Goal: Task Accomplishment & Management: Complete application form

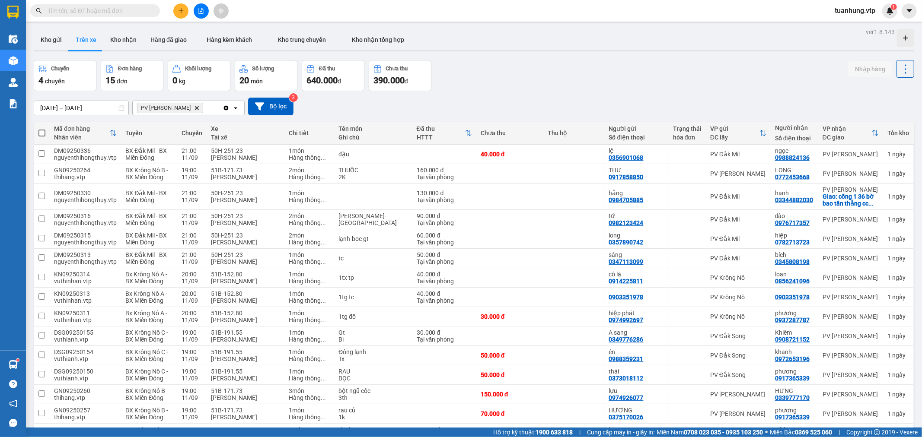
scroll to position [37, 0]
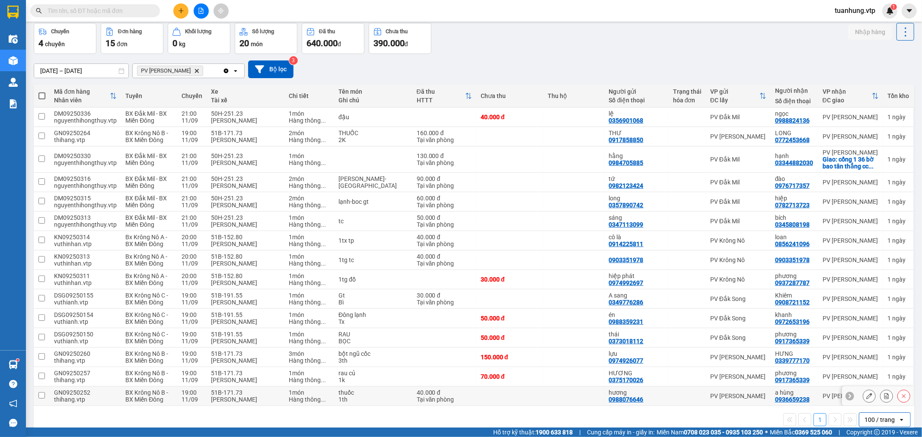
click at [544, 398] on td at bounding box center [573, 396] width 61 height 19
checkbox input "true"
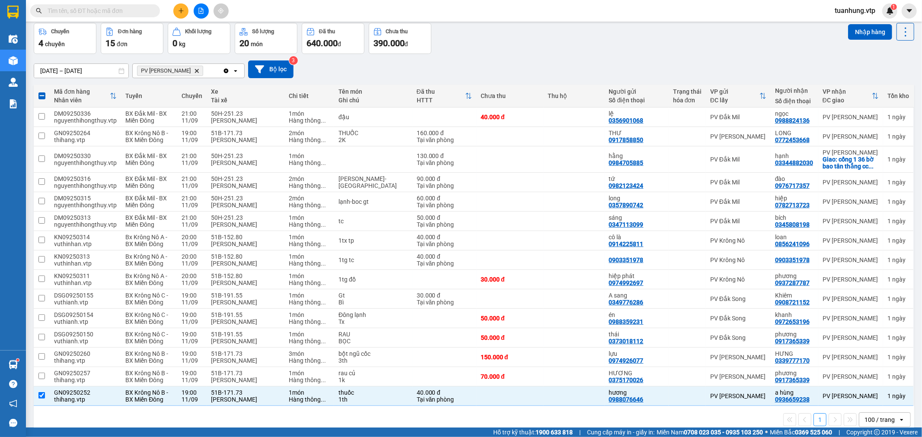
click at [126, 10] on input "text" at bounding box center [99, 11] width 102 height 10
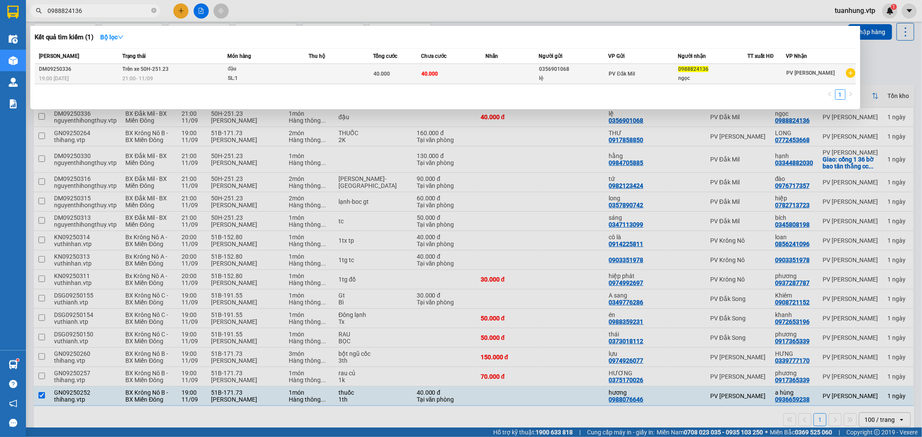
type input "0988824136"
click at [644, 73] on div "PV Đắk Mil" at bounding box center [643, 74] width 69 height 10
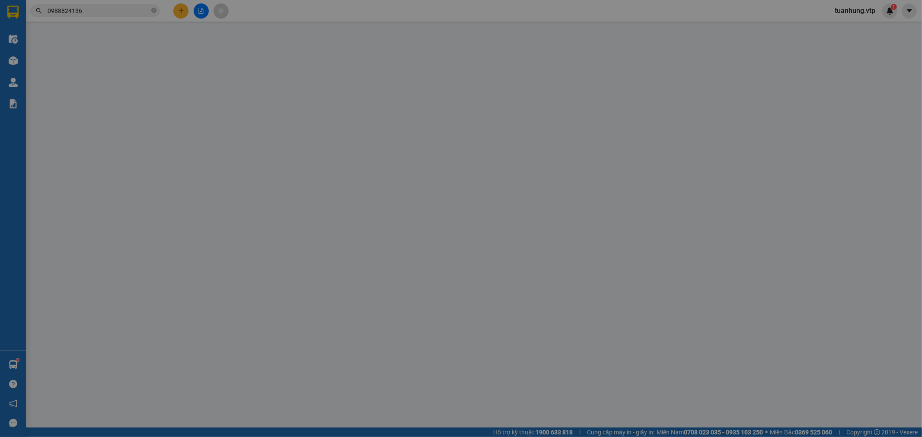
type input "2.000"
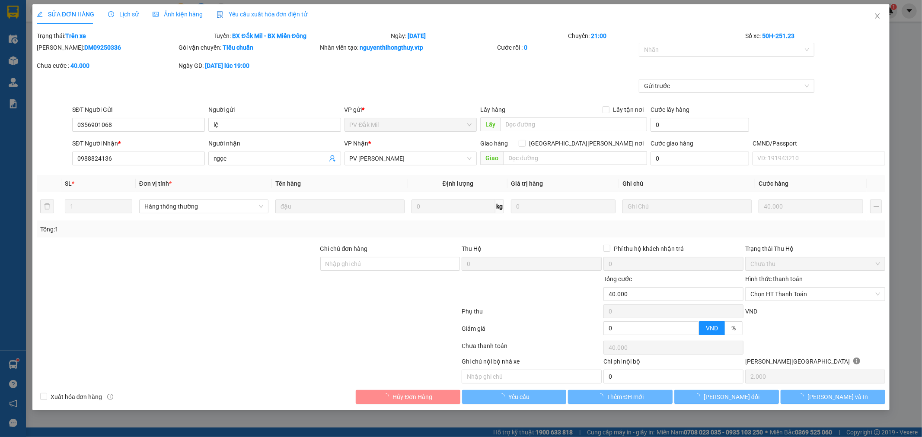
type input "0356901068"
type input "lệ"
type input "0988824136"
type input "ngọc"
type input "40.000"
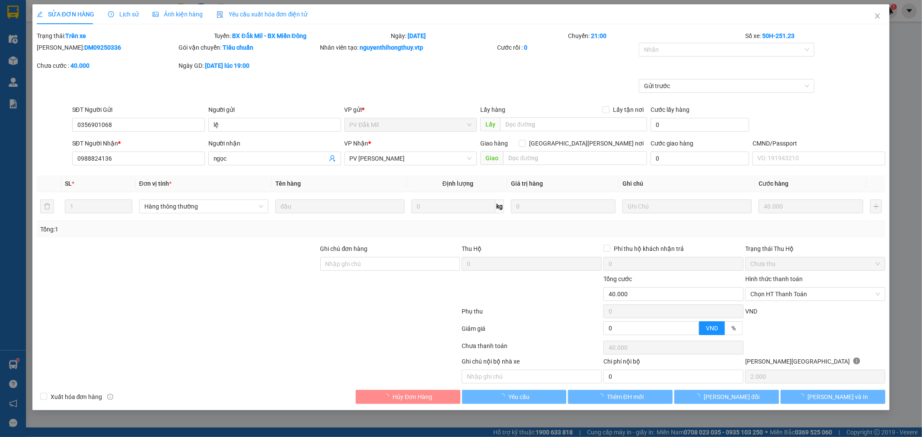
type input "40.000"
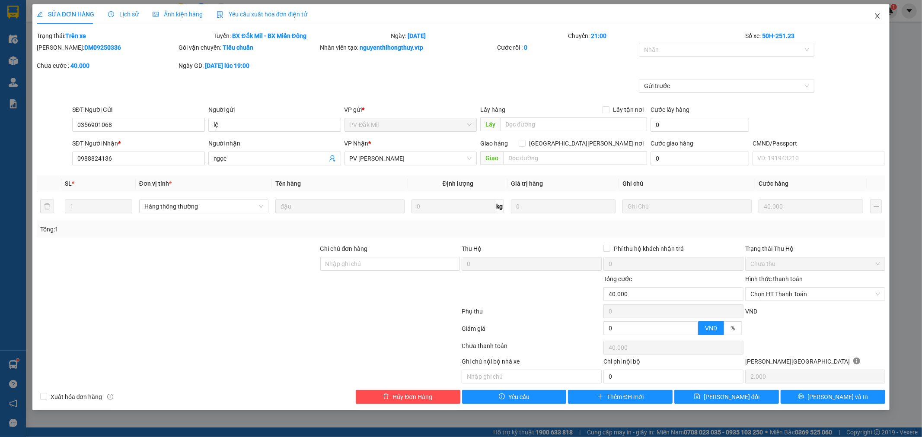
click at [869, 18] on span "Close" at bounding box center [877, 16] width 24 height 24
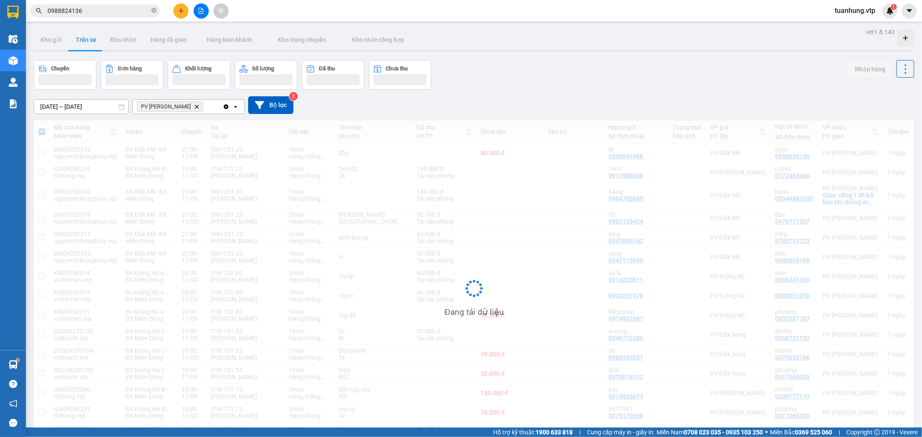
click at [873, 16] on div "tuanhung.vtp 1" at bounding box center [863, 10] width 70 height 15
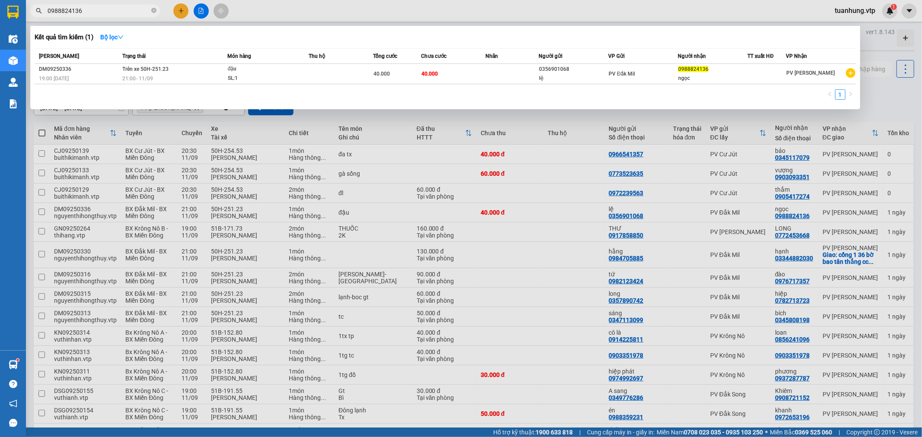
drag, startPoint x: 89, startPoint y: 11, endPoint x: 39, endPoint y: 34, distance: 54.5
click at [39, 19] on div "Kết quả [PERSON_NAME] ( 1 ) Bộ lọc Mã ĐH Trạng thái Món hàng Thu hộ Tổng [PERSO…" at bounding box center [84, 10] width 169 height 15
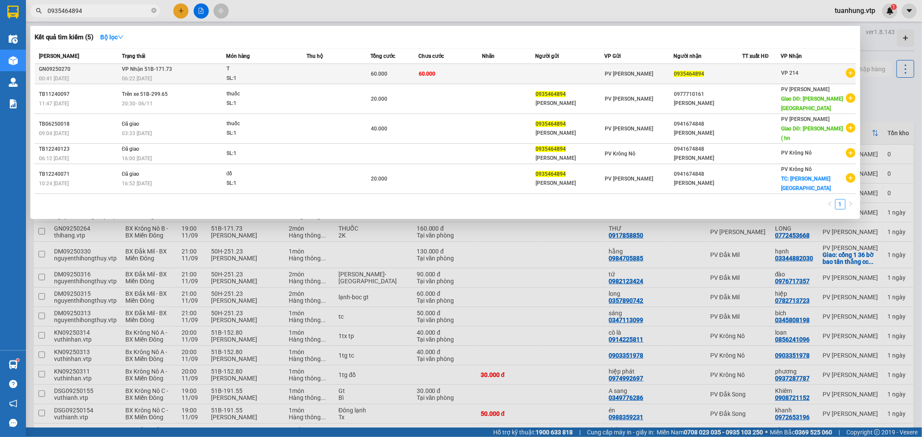
type input "0935464894"
click at [649, 75] on div "PV [PERSON_NAME]" at bounding box center [639, 74] width 68 height 10
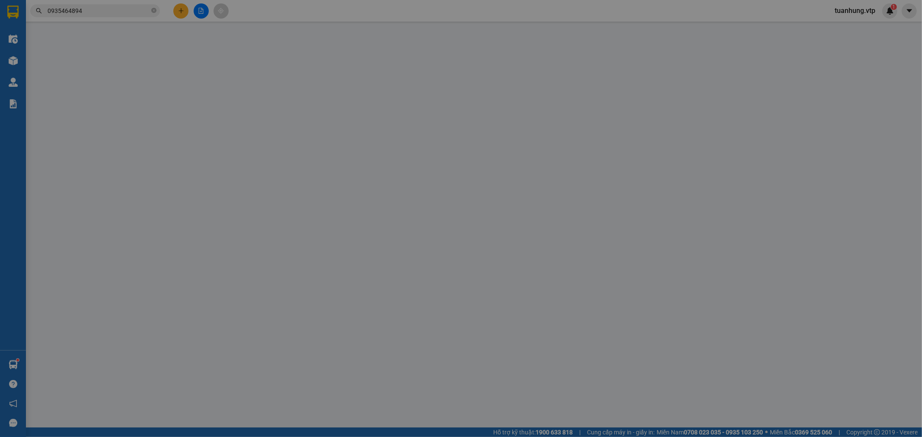
type input "0935464894"
type input "60.000"
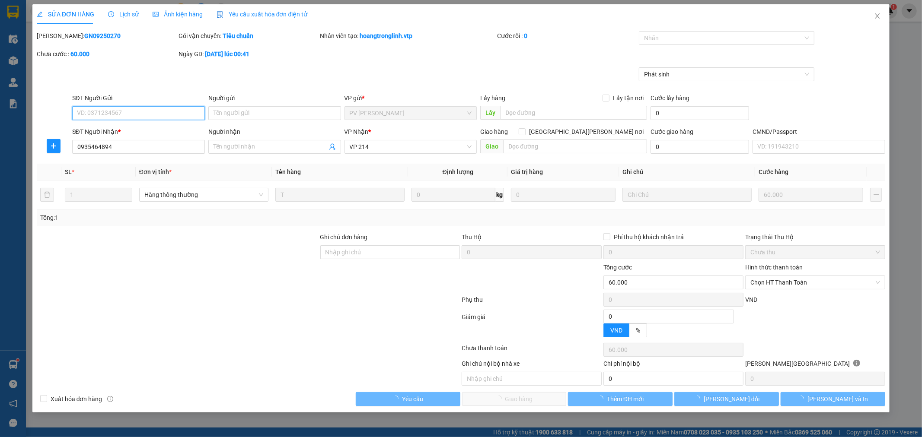
type input "12.000"
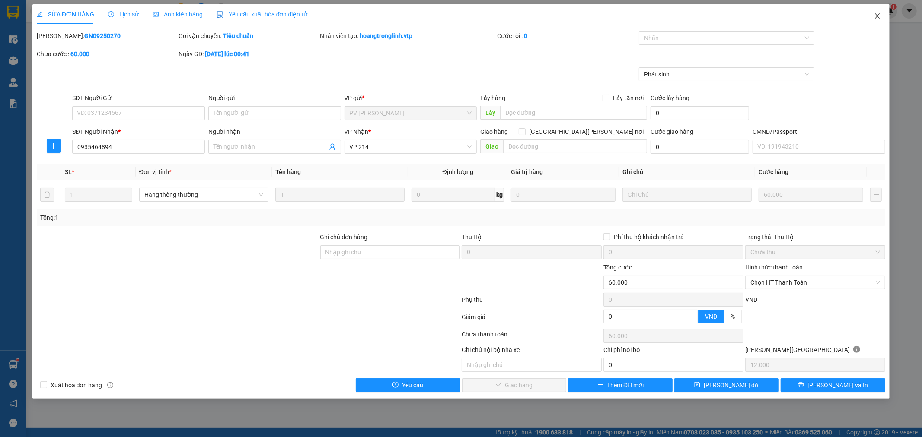
click at [875, 18] on icon "close" at bounding box center [877, 16] width 7 height 7
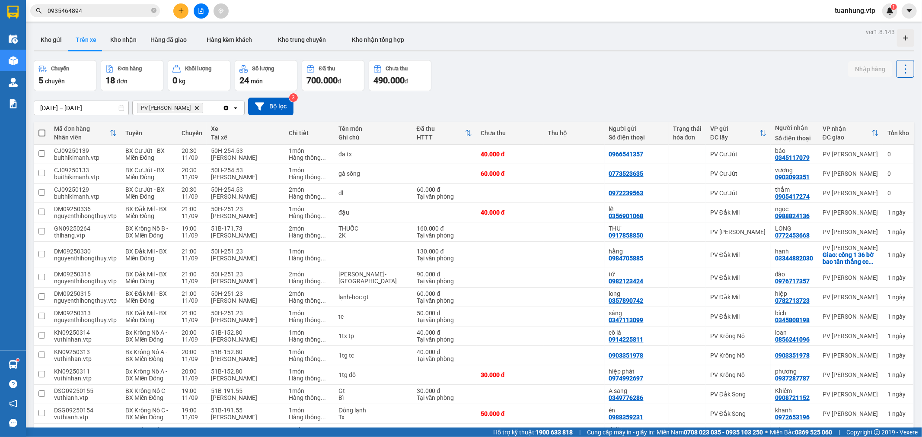
click at [110, 7] on input "0935464894" at bounding box center [99, 11] width 102 height 10
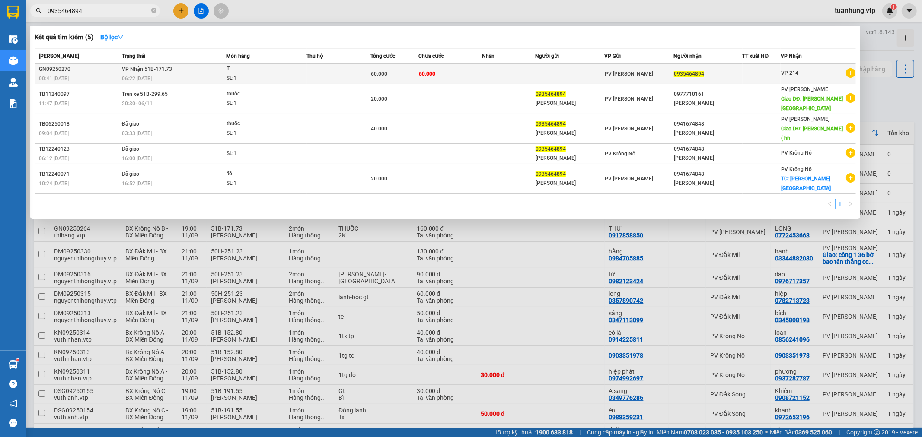
click at [248, 74] on div "SL: 1" at bounding box center [258, 79] width 65 height 10
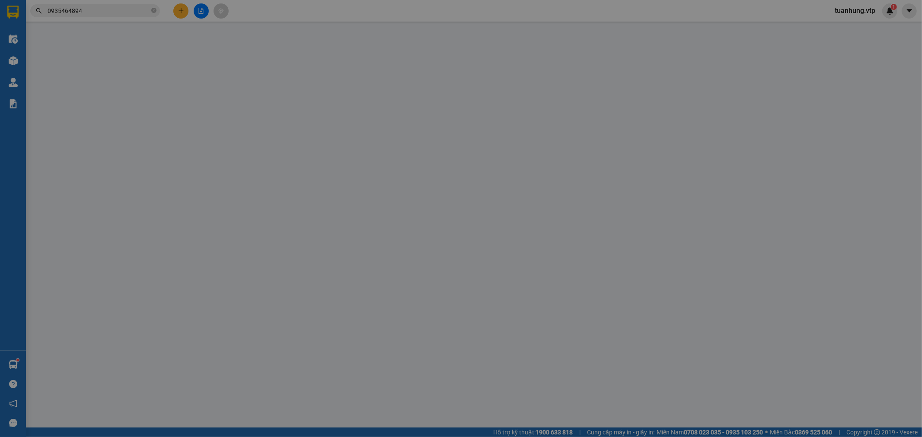
type input "12.000"
type input "0935464894"
type input "60.000"
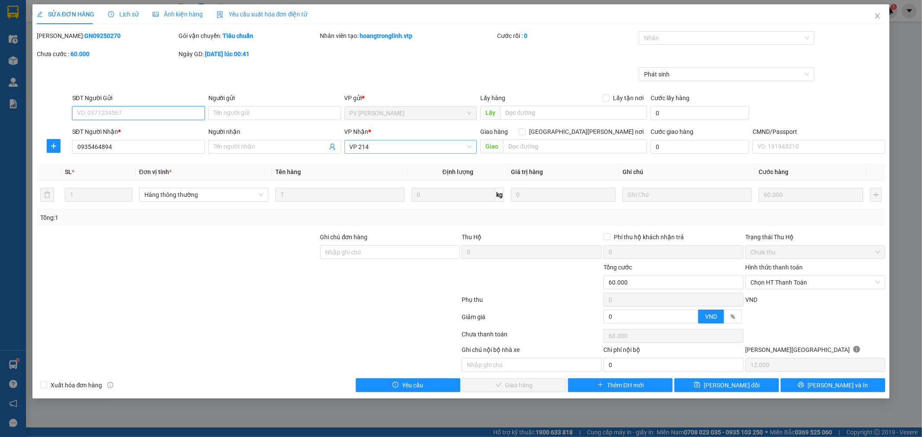
click at [468, 145] on span "VP 214" at bounding box center [411, 146] width 122 height 13
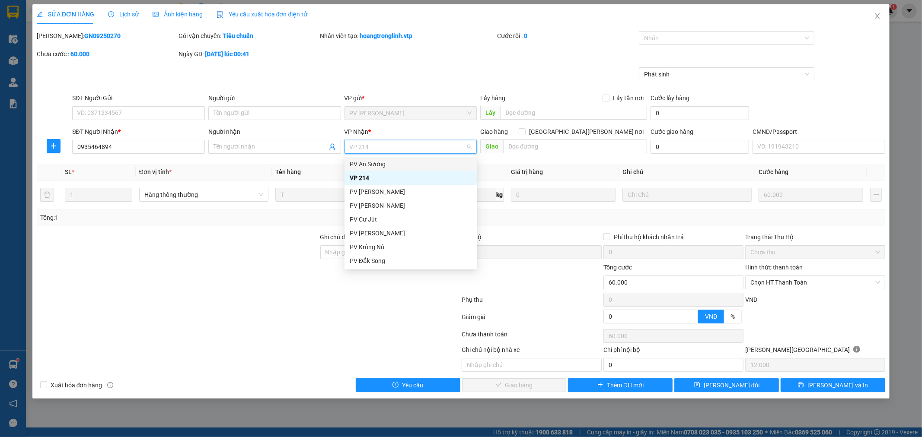
click at [424, 149] on span "VP 214" at bounding box center [411, 146] width 122 height 13
type input "tb"
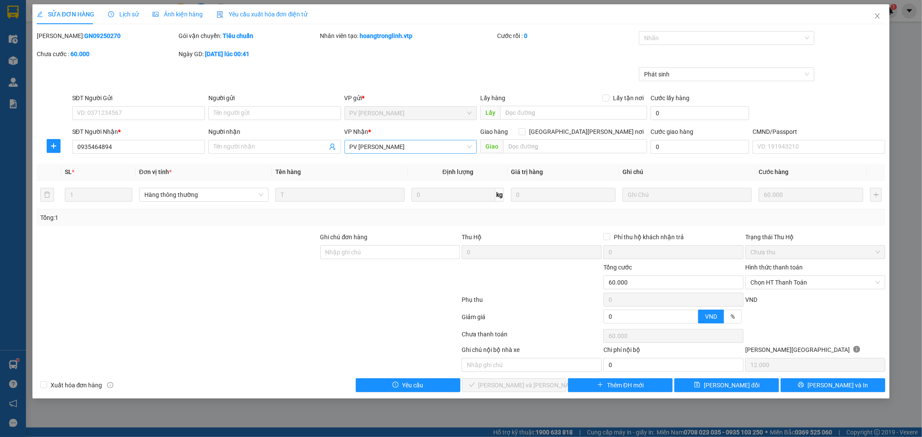
scroll to position [55, 0]
click at [287, 320] on div at bounding box center [248, 318] width 425 height 17
click at [732, 388] on span "[PERSON_NAME] đổi" at bounding box center [732, 386] width 56 height 10
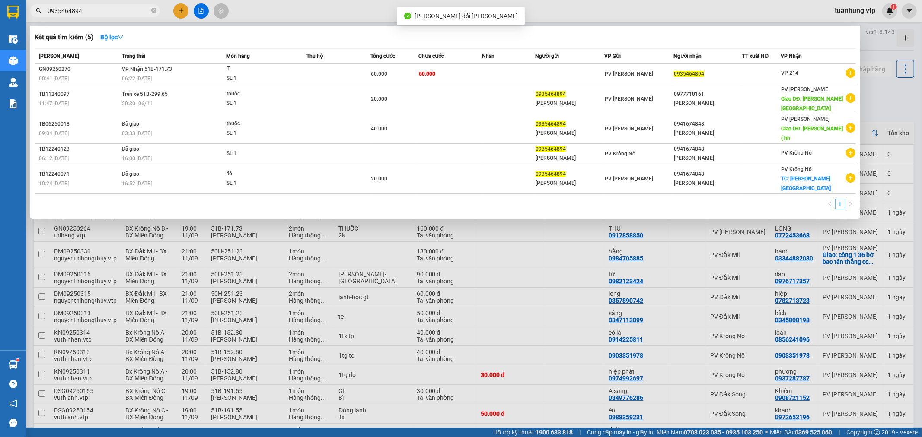
drag, startPoint x: 103, startPoint y: 15, endPoint x: 39, endPoint y: 45, distance: 70.2
click at [39, 19] on div "Kết quả [PERSON_NAME] ( 5 ) Bộ lọc Mã ĐH Trạng thái Món hàng Thu hộ Tổng [PERSO…" at bounding box center [84, 10] width 169 height 15
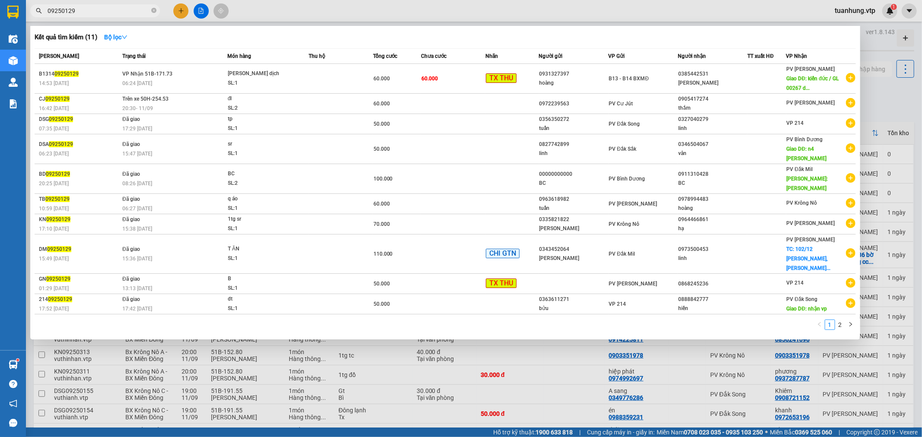
click at [48, 10] on input "09250129" at bounding box center [99, 11] width 102 height 10
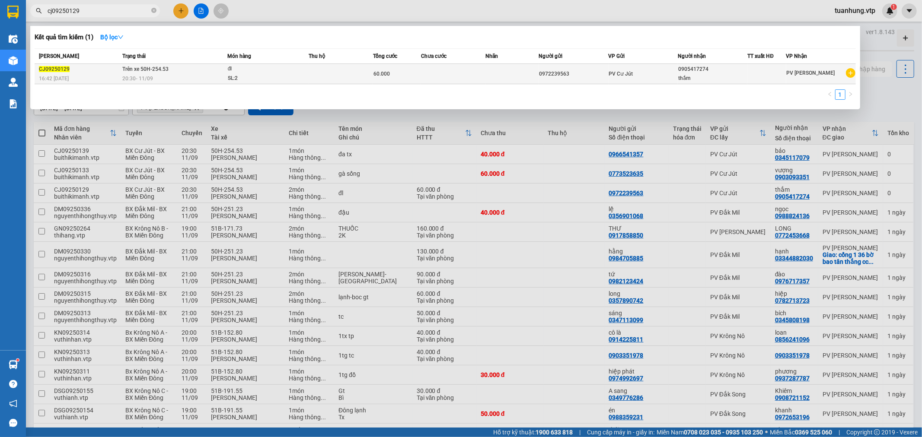
type input "cj09250129"
click at [590, 80] on td "0972239563" at bounding box center [574, 74] width 70 height 20
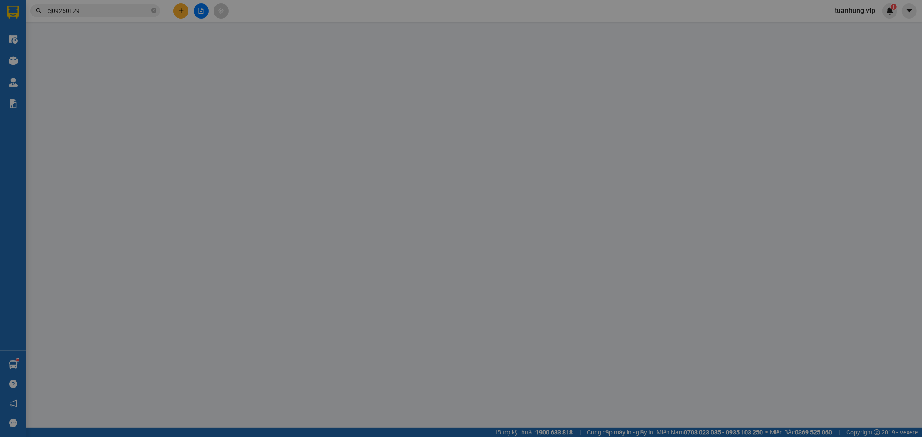
type input "3.000"
type input "0972239563"
type input "0905417274"
type input "thắm"
type input "60.000"
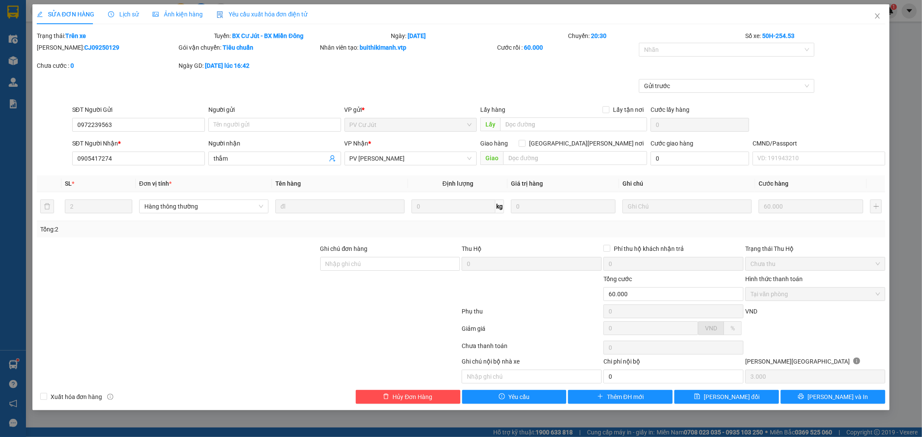
click at [535, 94] on div "Gửi trước" at bounding box center [461, 92] width 850 height 26
click at [879, 12] on span "Close" at bounding box center [877, 16] width 24 height 24
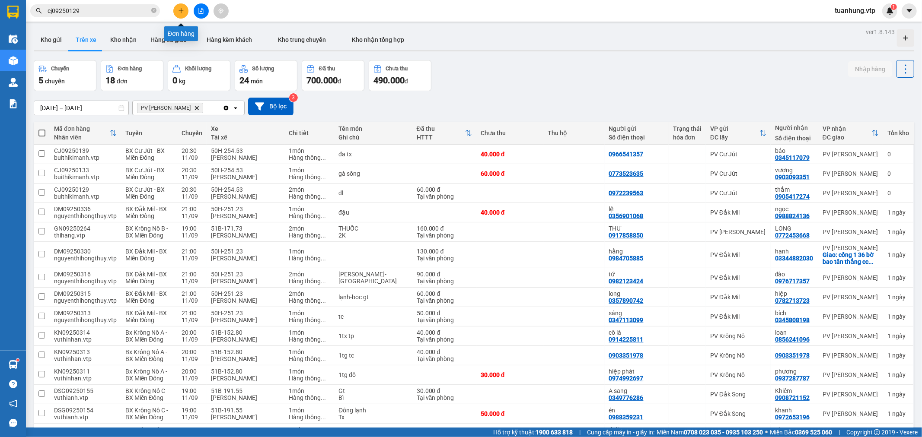
click at [181, 10] on icon "plus" at bounding box center [181, 11] width 6 height 6
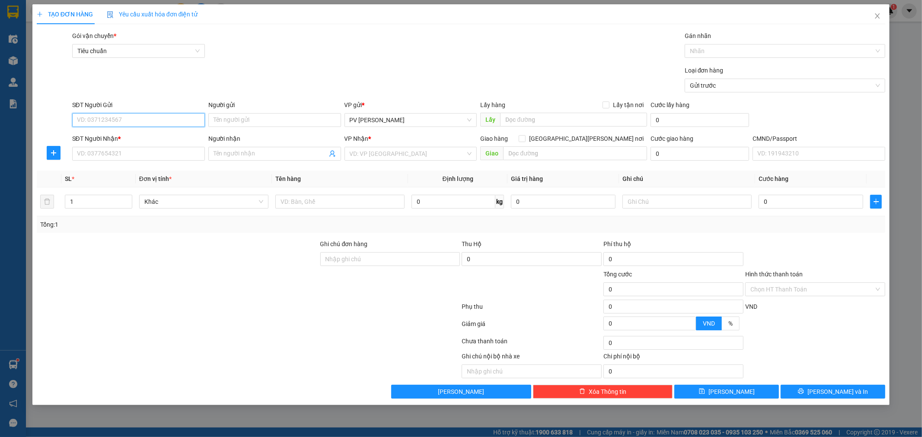
click at [185, 119] on input "SĐT Người Gửi" at bounding box center [138, 120] width 133 height 14
click at [152, 140] on div "0904195375 - bình" at bounding box center [138, 138] width 122 height 10
type input "0904195375"
type input "bình"
type input "0878966966"
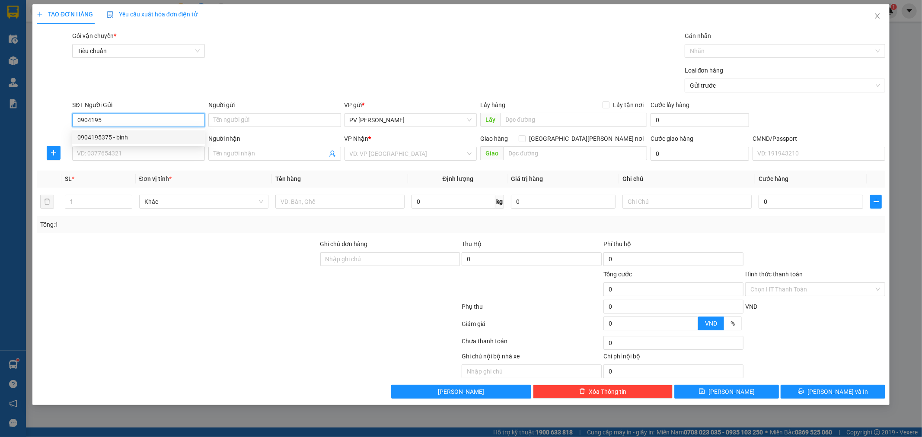
type input "thành"
type input "0904195375"
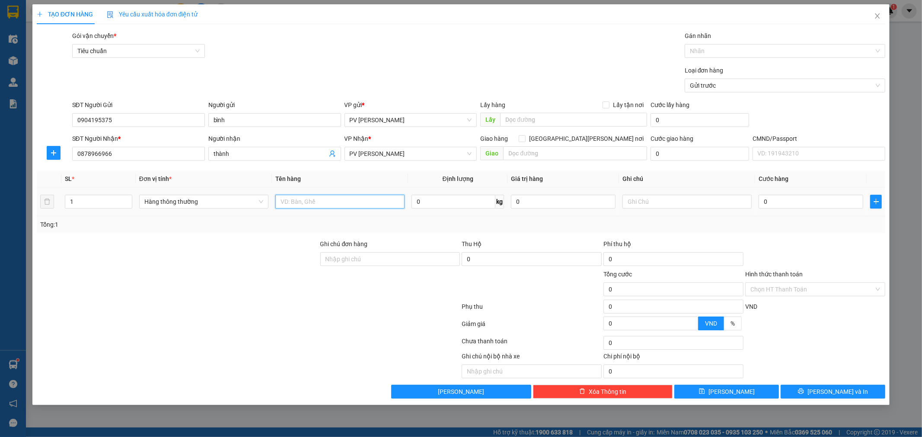
click at [351, 204] on input "text" at bounding box center [339, 202] width 129 height 14
type input "bo"
type input "túi"
type input "4"
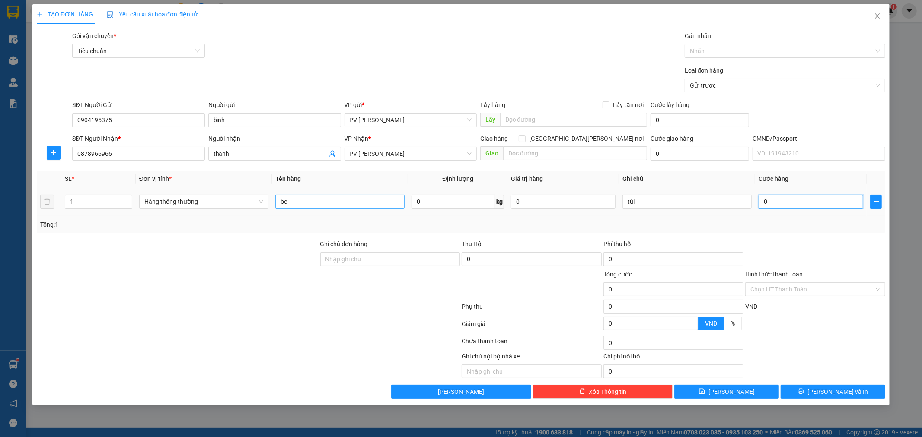
type input "4"
type input "40"
type input "400"
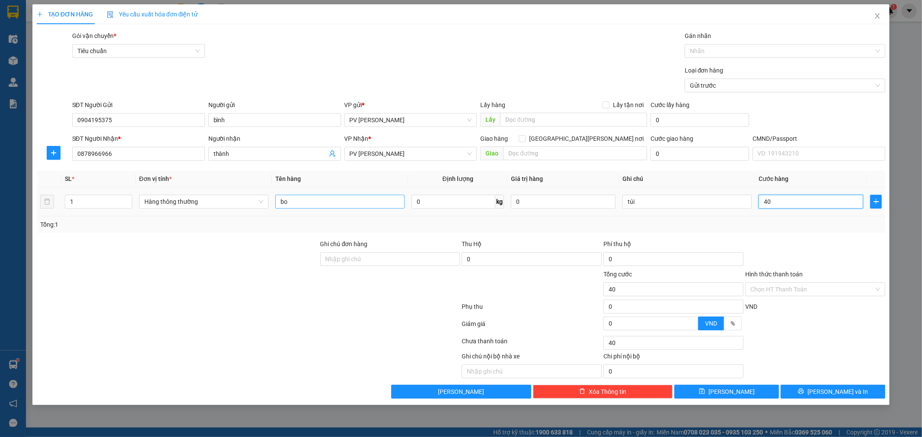
type input "400"
type input "4.000"
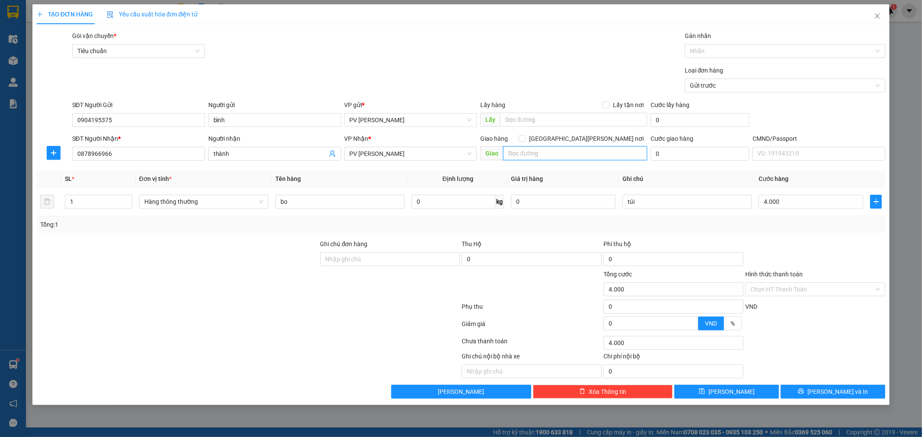
type input "4.000.000"
click at [526, 154] on input "text" at bounding box center [575, 153] width 144 height 14
type input "hn"
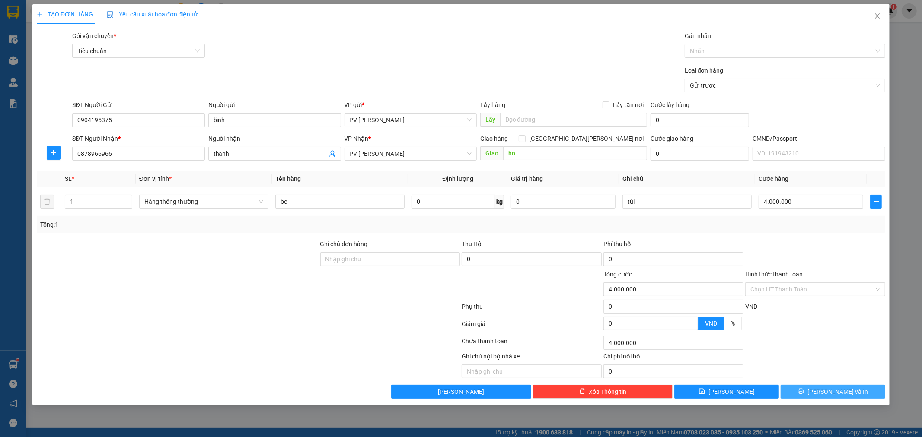
click at [840, 392] on span "[PERSON_NAME] và In" at bounding box center [837, 392] width 60 height 10
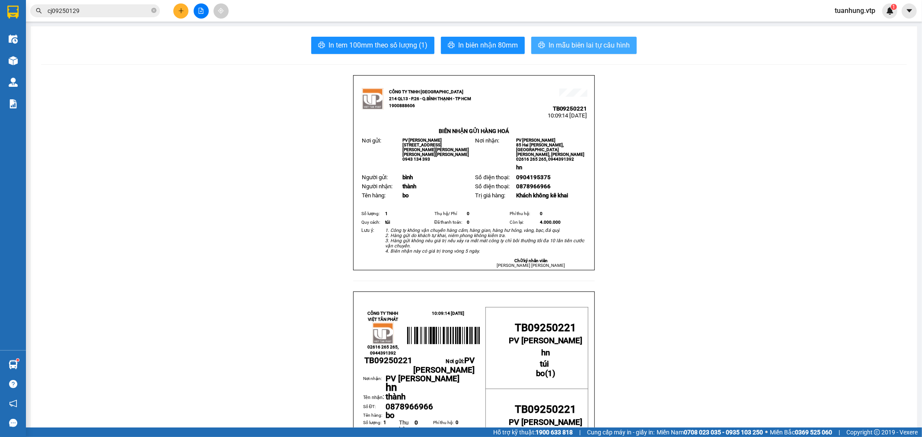
click at [598, 39] on button "In mẫu biên lai tự cấu hình" at bounding box center [583, 45] width 105 height 17
click at [603, 46] on span "In mẫu biên lai tự cấu hình" at bounding box center [588, 45] width 81 height 11
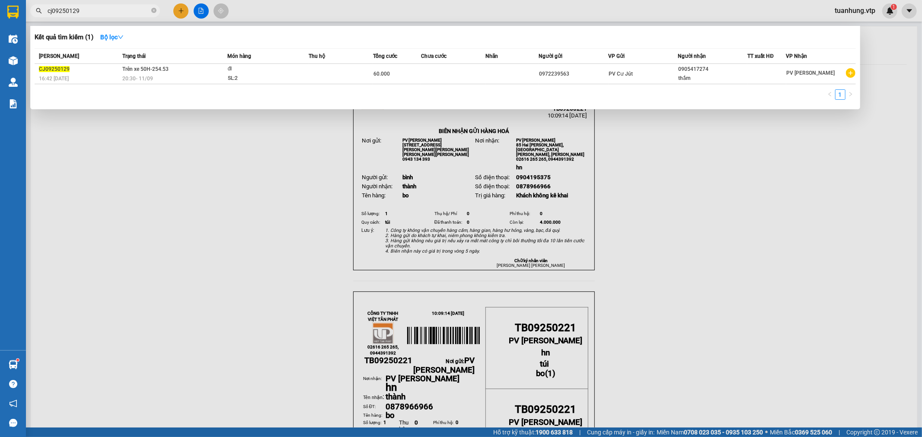
drag, startPoint x: 85, startPoint y: 8, endPoint x: 28, endPoint y: 31, distance: 62.0
click at [28, 19] on div "Kết quả [PERSON_NAME] ( 1 ) Bộ lọc Mã ĐH Trạng thái Món hàng Thu hộ Tổng [PERSO…" at bounding box center [84, 10] width 169 height 15
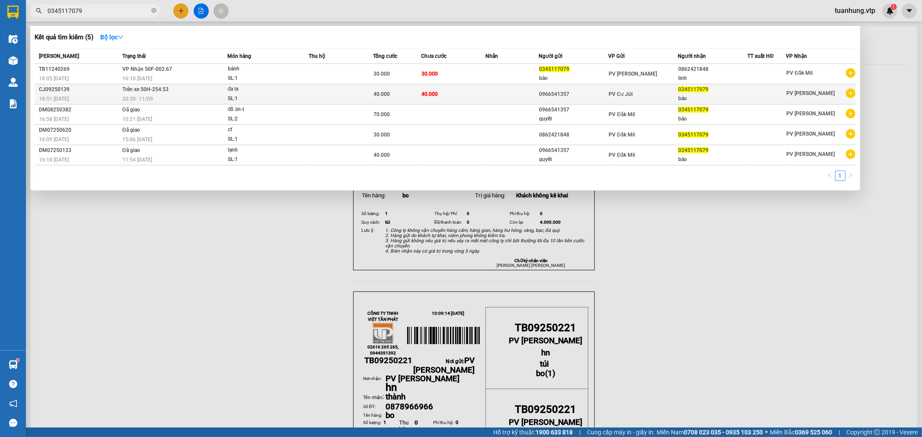
type input "0345117079"
click at [703, 96] on div "bảo" at bounding box center [712, 98] width 69 height 9
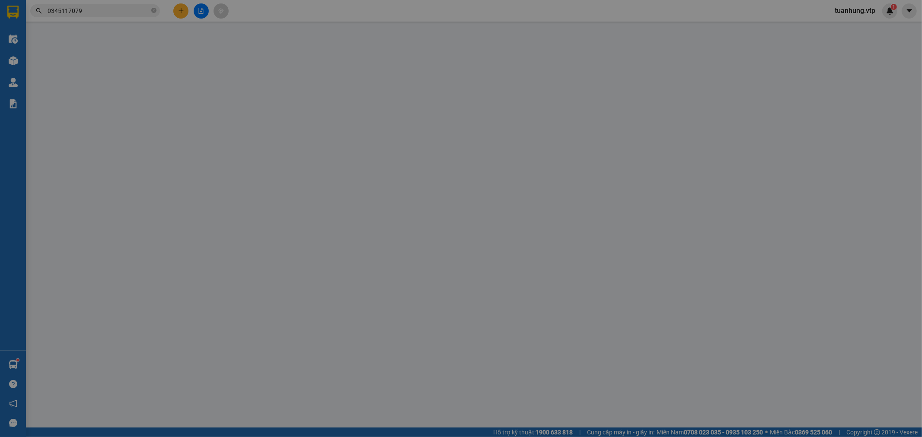
type input "2.000"
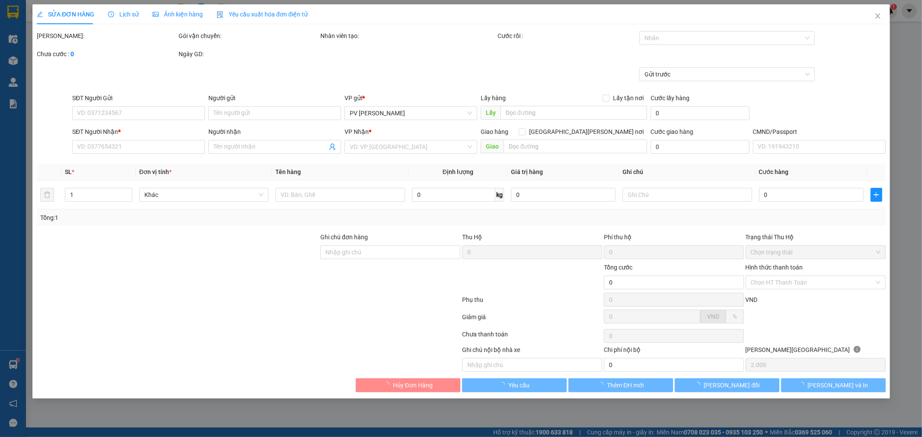
type input "0966541357"
type input "0345117079"
type input "bảo"
type input "40.000"
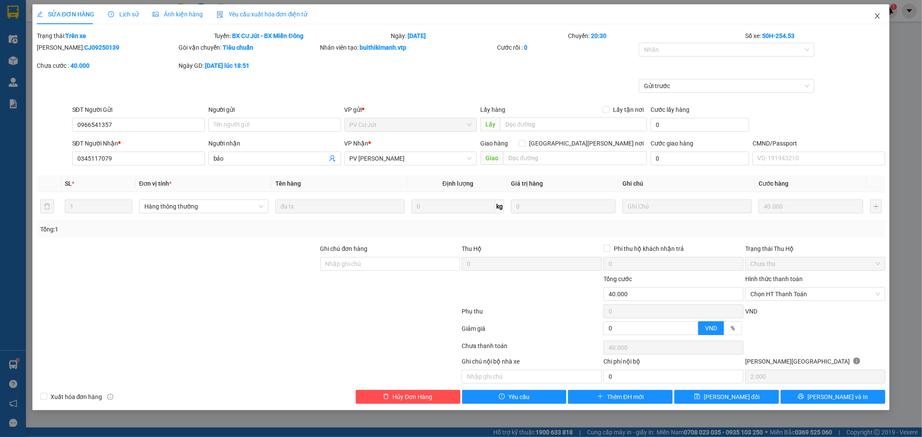
click at [882, 15] on span "Close" at bounding box center [877, 16] width 24 height 24
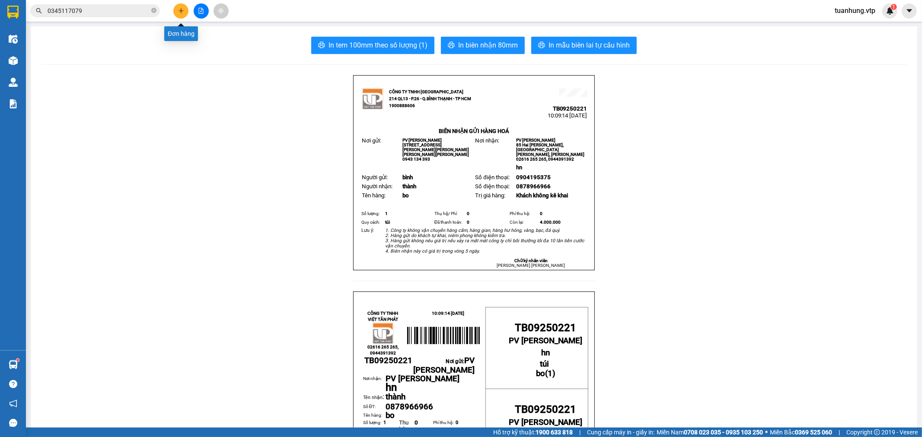
click at [182, 8] on icon "plus" at bounding box center [181, 11] width 6 height 6
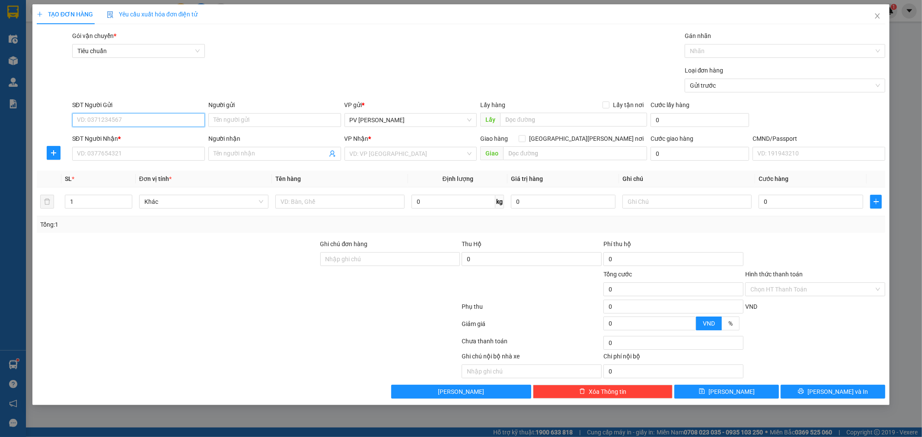
click at [136, 122] on input "SĐT Người Gửi" at bounding box center [138, 120] width 133 height 14
click at [128, 152] on div "0937902929 - phú" at bounding box center [138, 151] width 122 height 10
type input "0937902929"
type input "phú"
type input "0913989344"
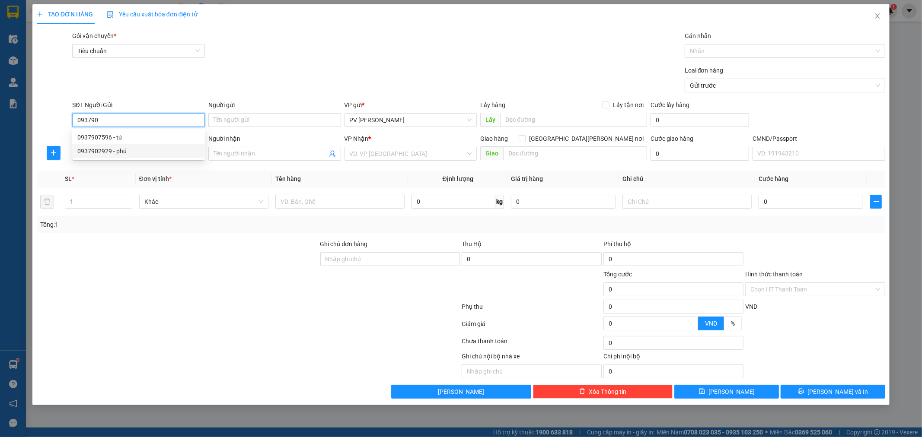
type input "trọng"
type input "0937902929"
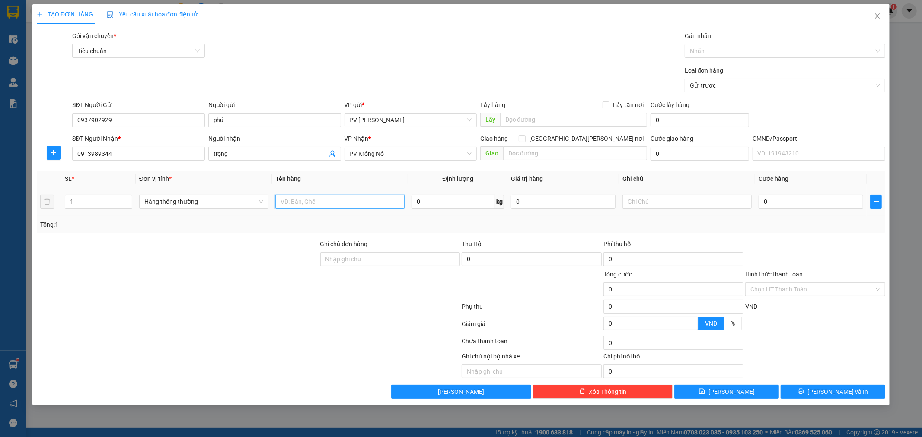
click at [325, 199] on input "text" at bounding box center [339, 202] width 129 height 14
type input "v"
type input "chỉ"
type input "0"
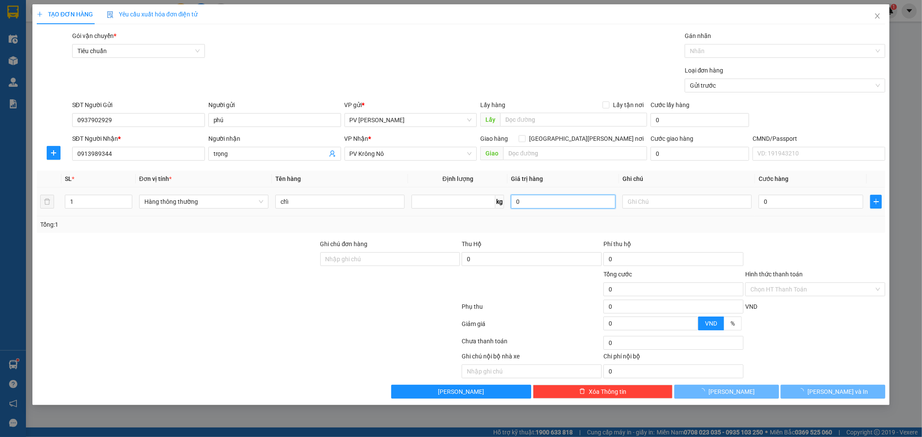
type input "0"
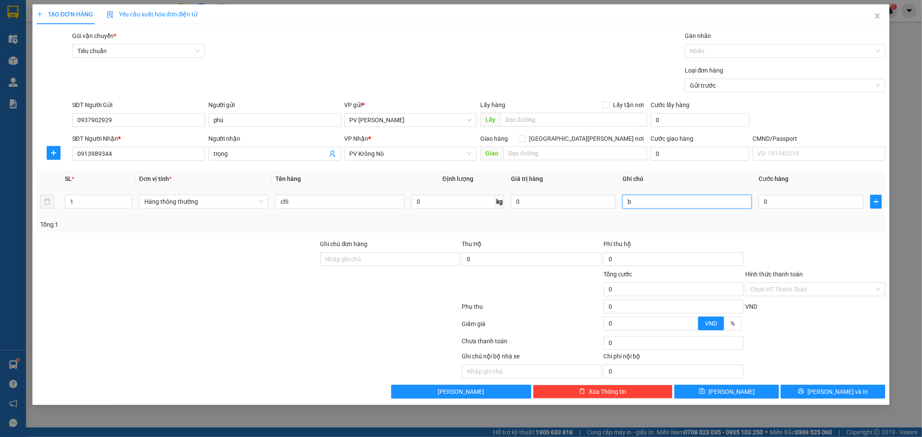
type input "b"
type input "6"
type input "60"
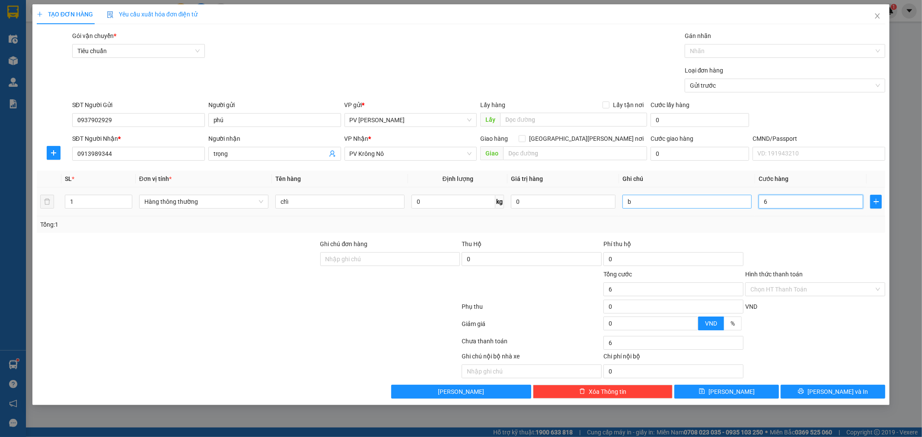
type input "60"
type input "600"
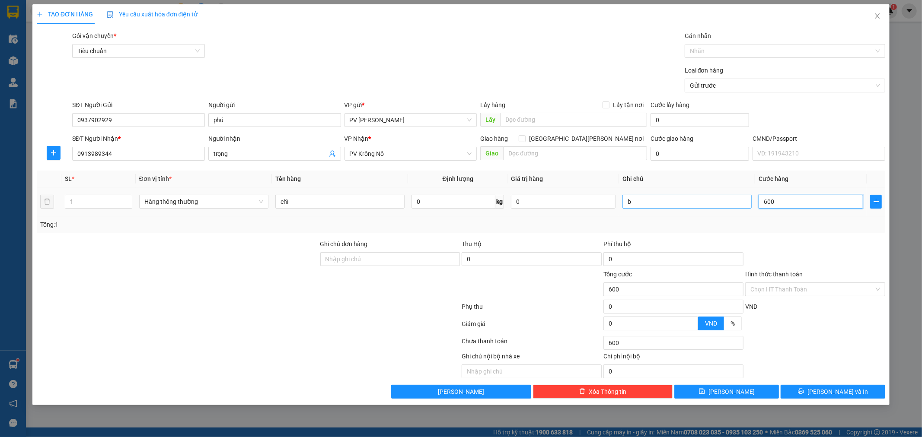
type input "6.000"
type input "60.000"
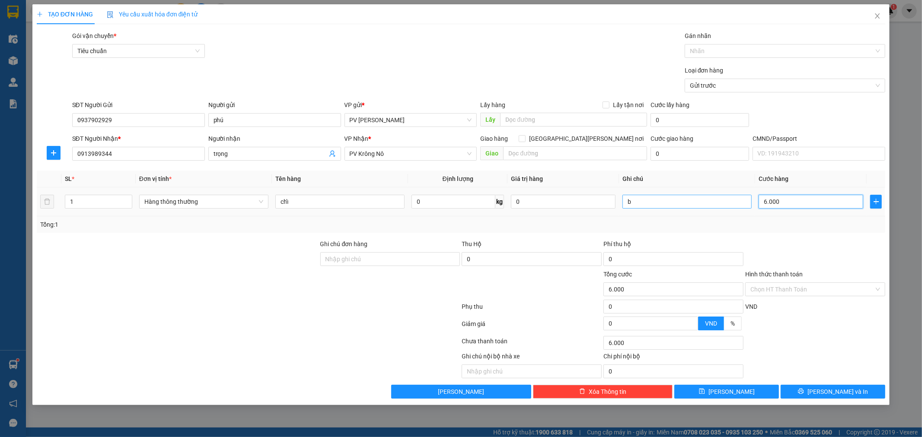
type input "60.000"
click at [858, 390] on button "[PERSON_NAME] và In" at bounding box center [832, 392] width 105 height 14
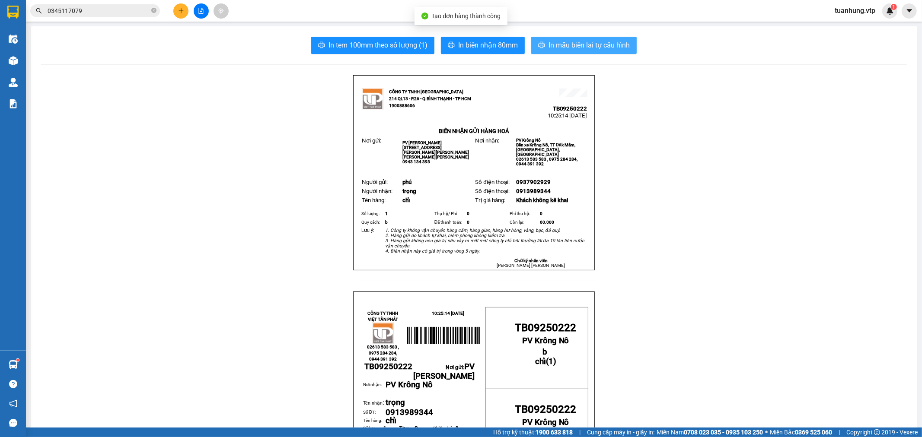
click at [548, 44] on span "In mẫu biên lai tự cấu hình" at bounding box center [588, 45] width 81 height 11
click at [590, 46] on span "In mẫu biên lai tự cấu hình" at bounding box center [588, 45] width 81 height 11
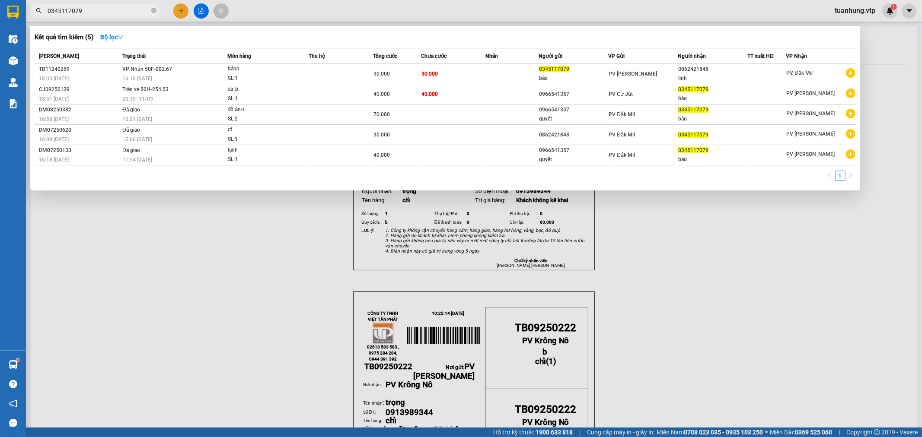
drag, startPoint x: 108, startPoint y: 12, endPoint x: 44, endPoint y: 31, distance: 67.3
click at [44, 19] on div "Kết quả [PERSON_NAME] ( 5 ) Bộ lọc Mã ĐH Trạng thái Món hàng Thu hộ Tổng [PERSO…" at bounding box center [84, 10] width 169 height 15
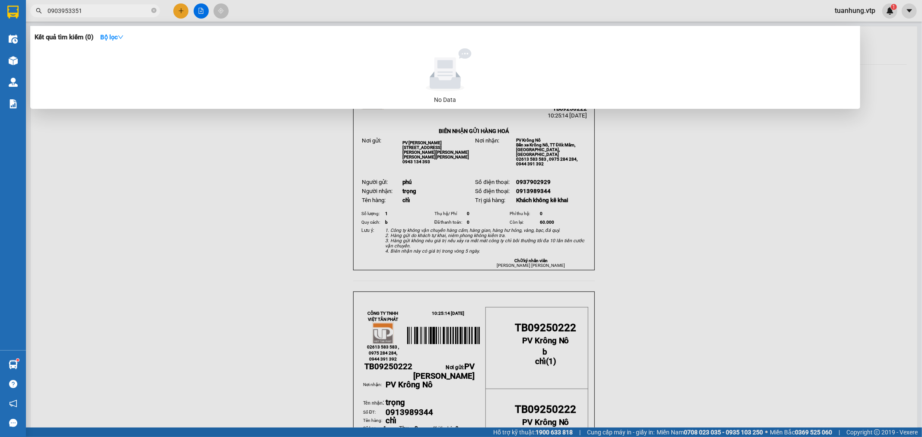
click at [312, 159] on div at bounding box center [461, 218] width 922 height 437
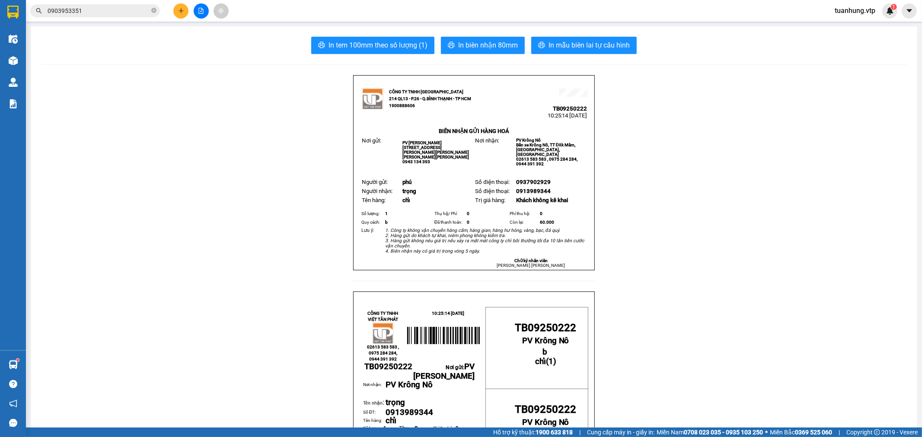
click at [68, 11] on input "0903953351" at bounding box center [99, 11] width 102 height 10
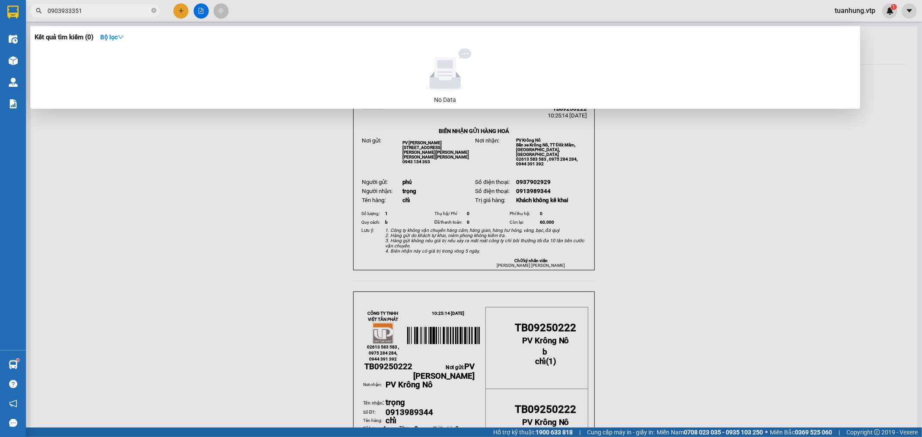
click at [92, 12] on input "0903933351" at bounding box center [99, 11] width 102 height 10
type input "0"
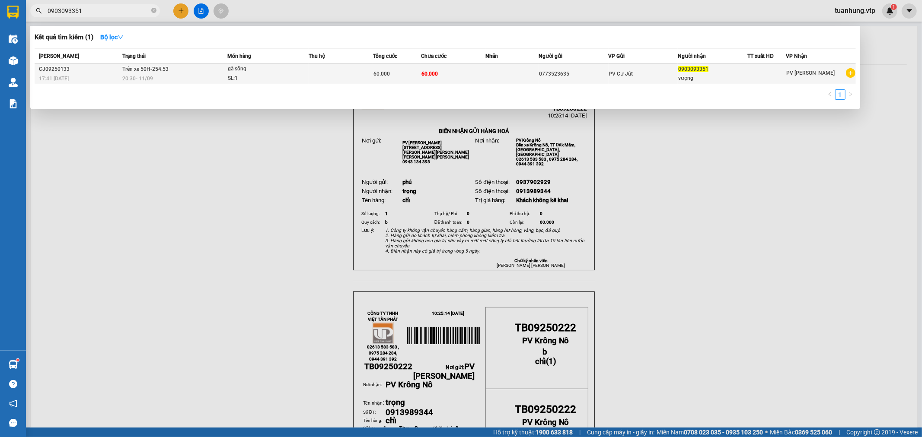
type input "0903093351"
click at [767, 77] on div at bounding box center [767, 74] width 38 height 9
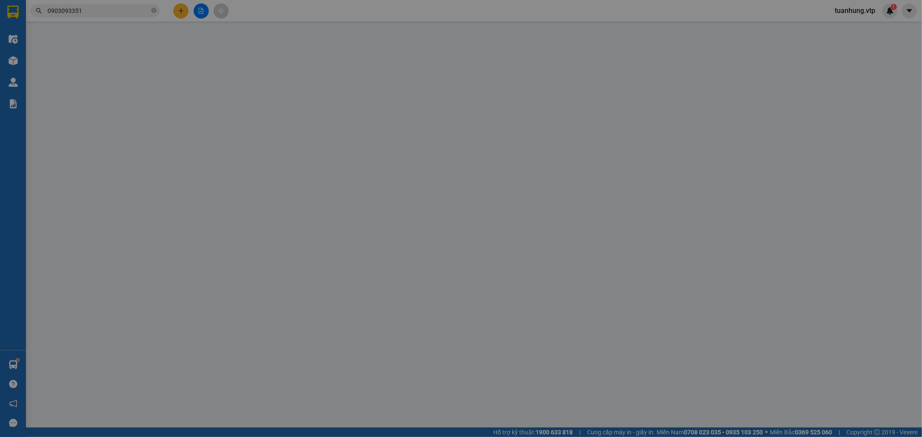
type input "0773523635"
type input "0903093351"
type input "vượng"
type input "60.000"
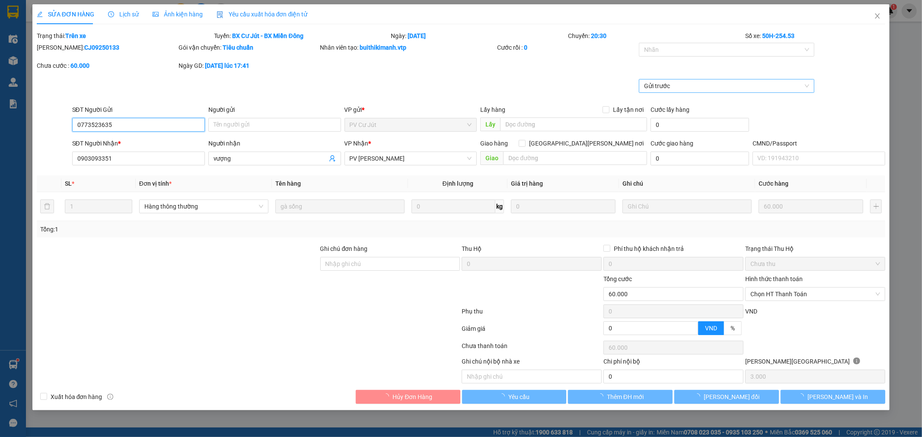
type input "3.000"
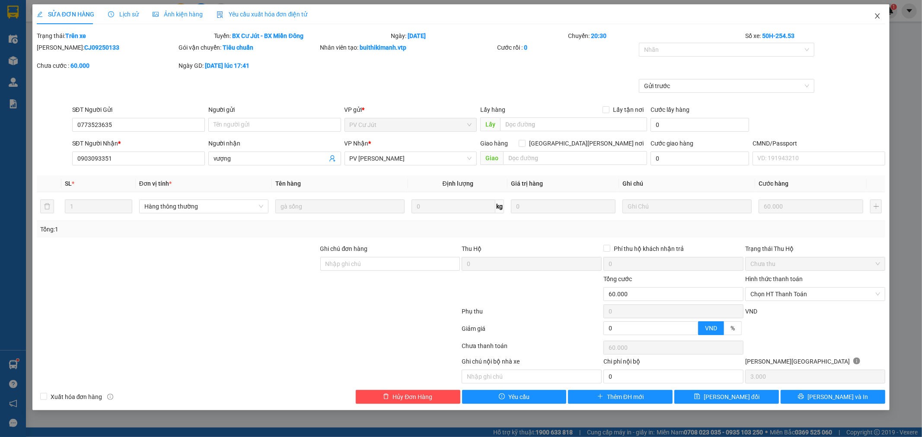
click at [880, 14] on icon "close" at bounding box center [877, 16] width 7 height 7
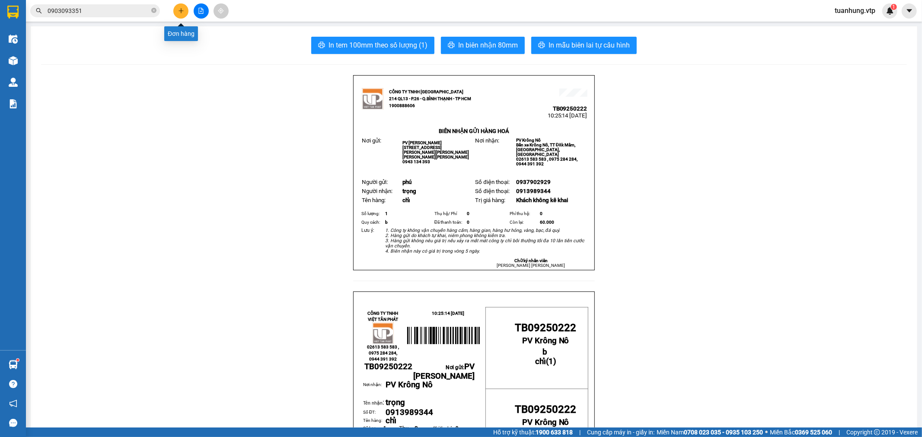
click at [183, 9] on icon "plus" at bounding box center [181, 11] width 6 height 6
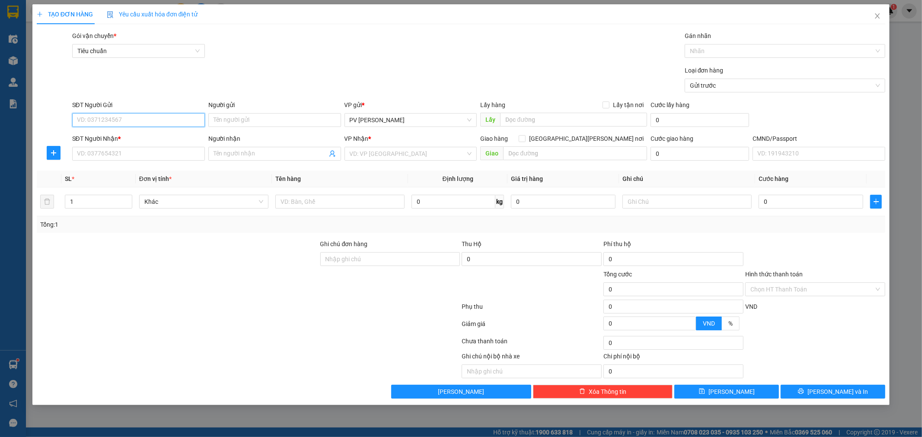
click at [152, 123] on input "SĐT Người Gửi" at bounding box center [138, 120] width 133 height 14
click at [138, 140] on div "0343741201 - [PERSON_NAME]" at bounding box center [138, 138] width 122 height 10
type input "0343741201"
type input "thịnh"
type input "0362267117"
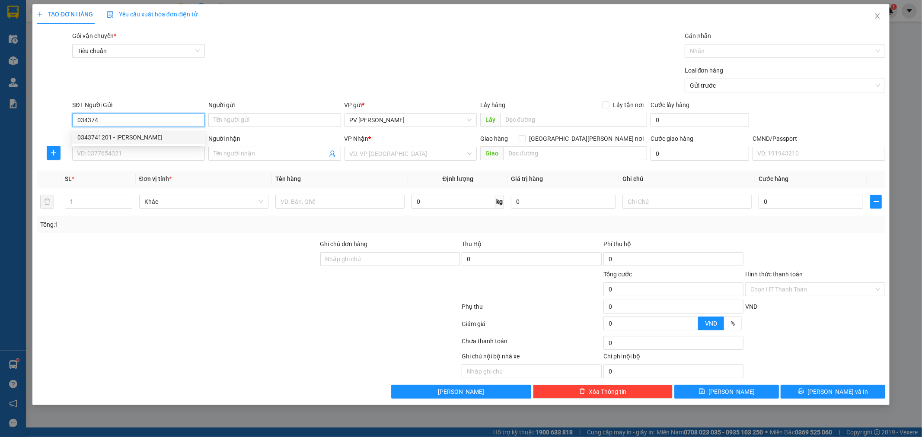
type input "phi"
type input "0343741201"
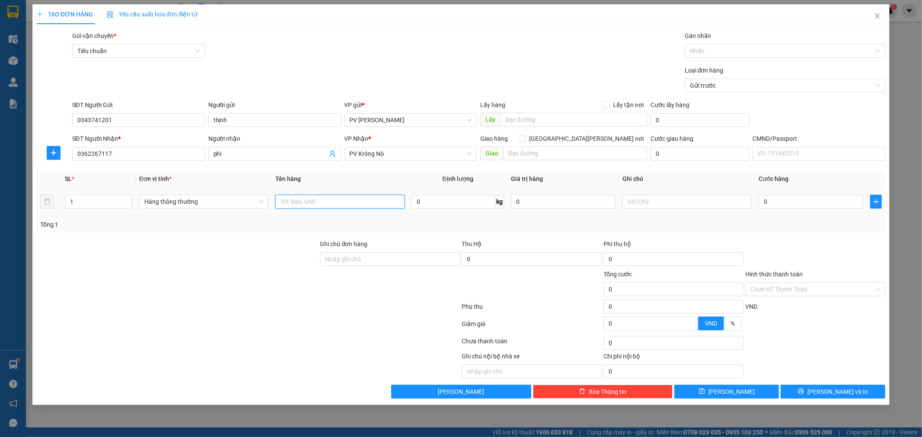
click at [366, 203] on input "text" at bounding box center [339, 202] width 129 height 14
type input "bún"
type input "b"
type input "6"
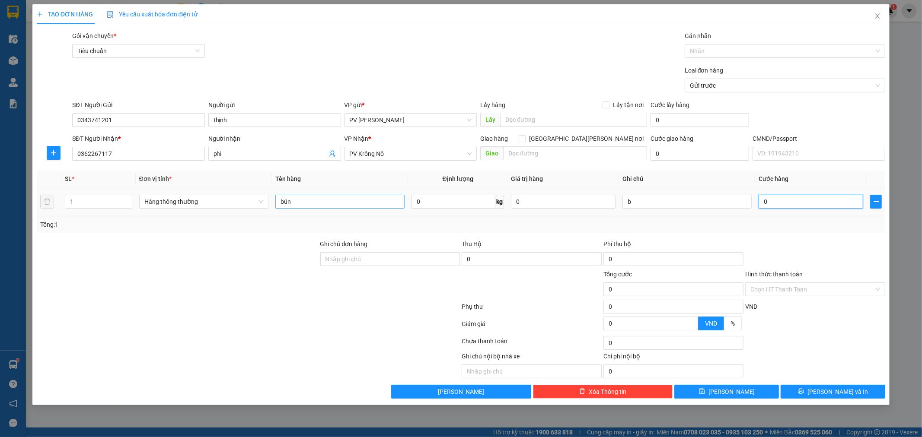
type input "6"
type input "60"
type input "600"
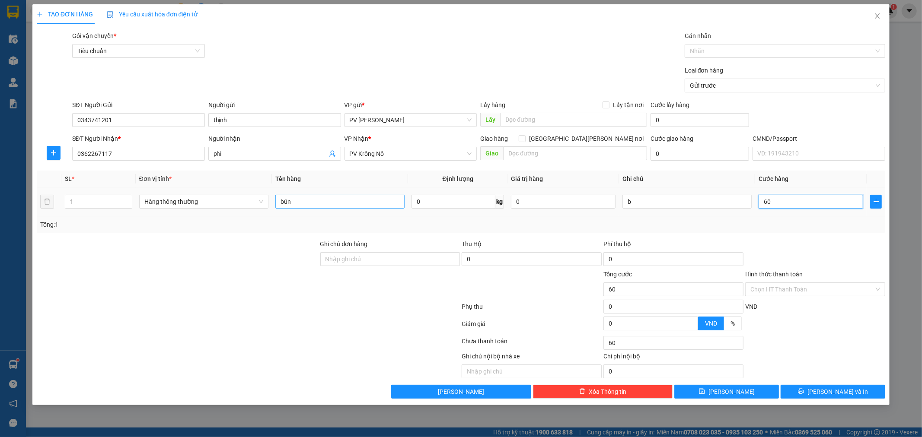
type input "600"
type input "6.000"
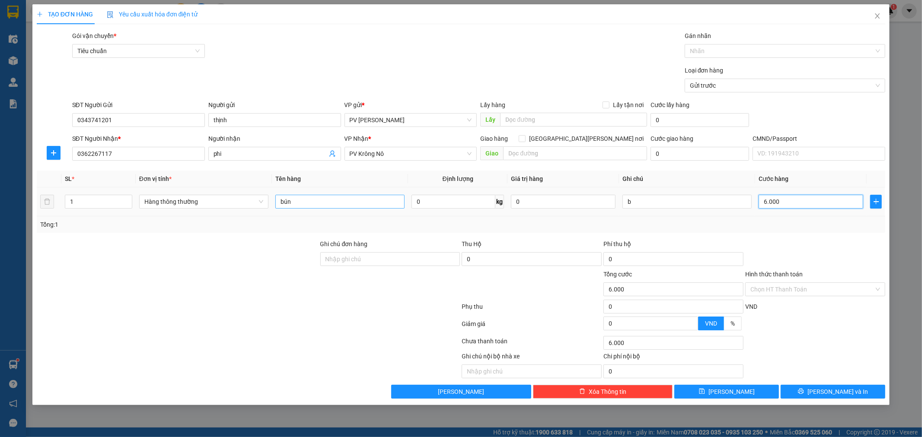
type input "60.000"
click at [843, 388] on span "[PERSON_NAME] và In" at bounding box center [837, 392] width 60 height 10
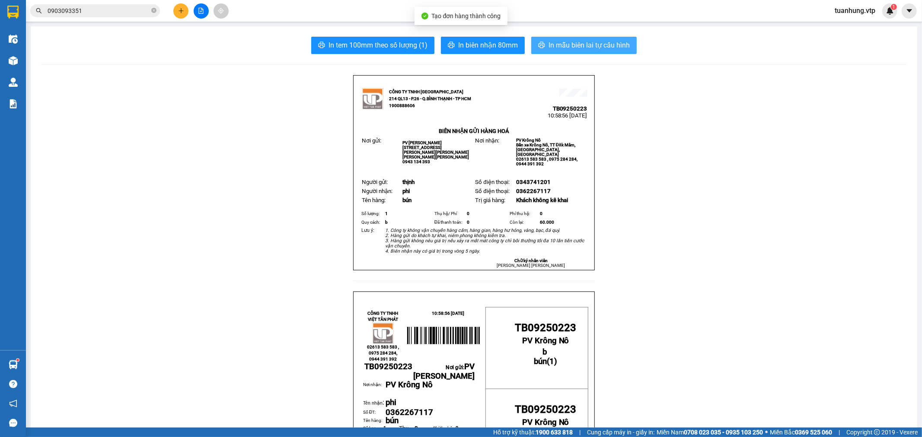
click at [593, 45] on span "In mẫu biên lai tự cấu hình" at bounding box center [588, 45] width 81 height 11
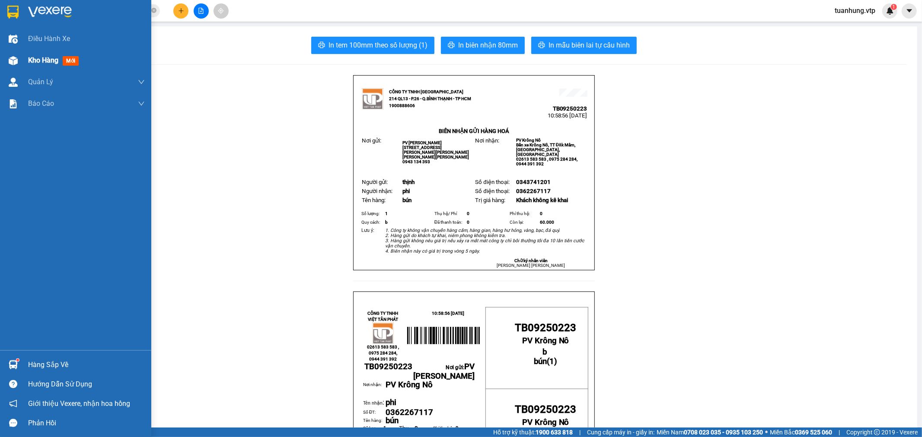
click at [30, 60] on span "Kho hàng" at bounding box center [43, 60] width 30 height 8
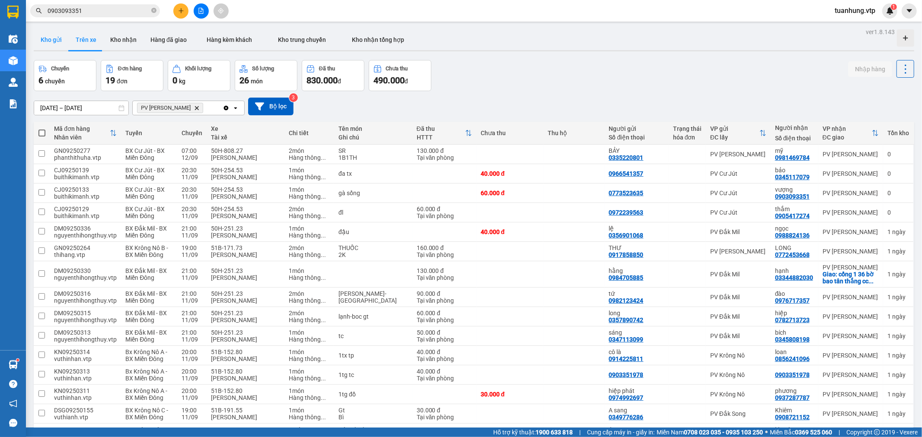
click at [54, 42] on button "Kho gửi" at bounding box center [51, 39] width 35 height 21
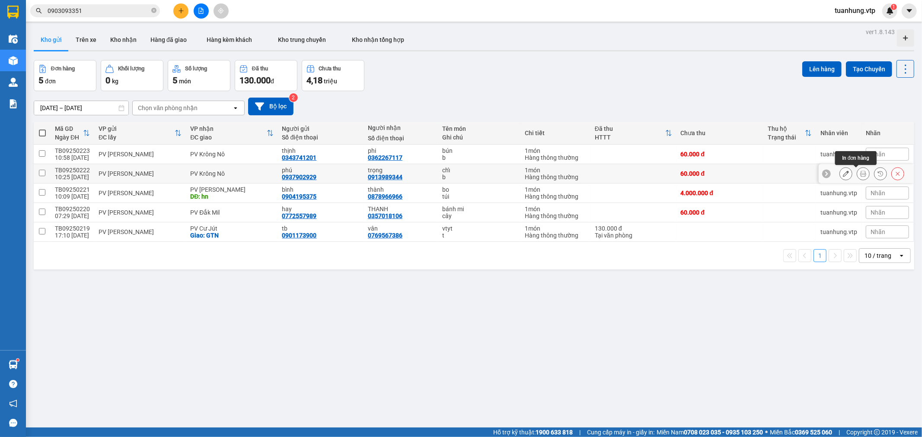
click at [860, 175] on icon at bounding box center [863, 174] width 6 height 6
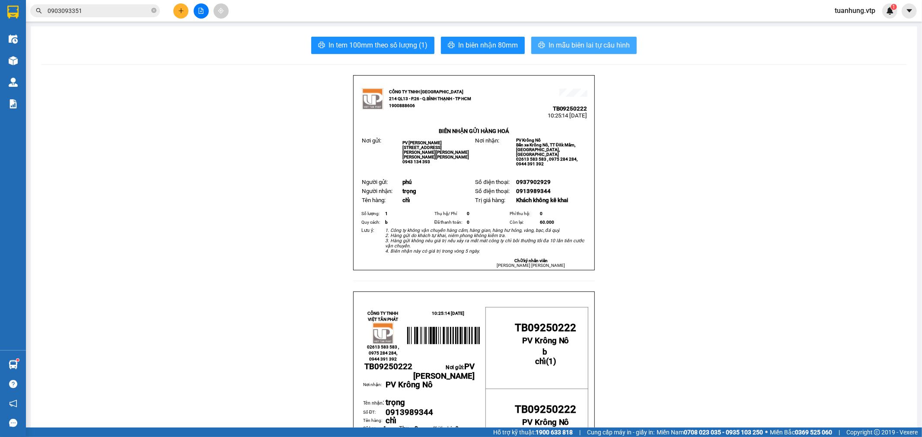
click at [585, 50] on span "In mẫu biên lai tự cấu hình" at bounding box center [588, 45] width 81 height 11
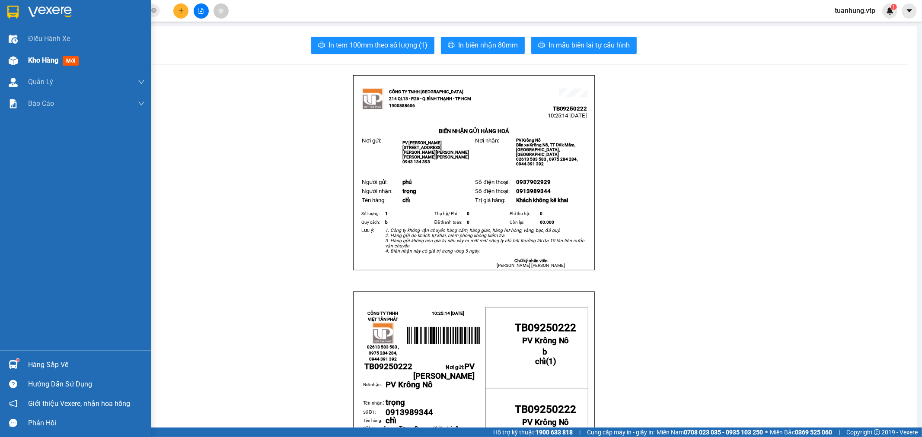
click at [21, 61] on div "Kho hàng mới" at bounding box center [75, 61] width 151 height 22
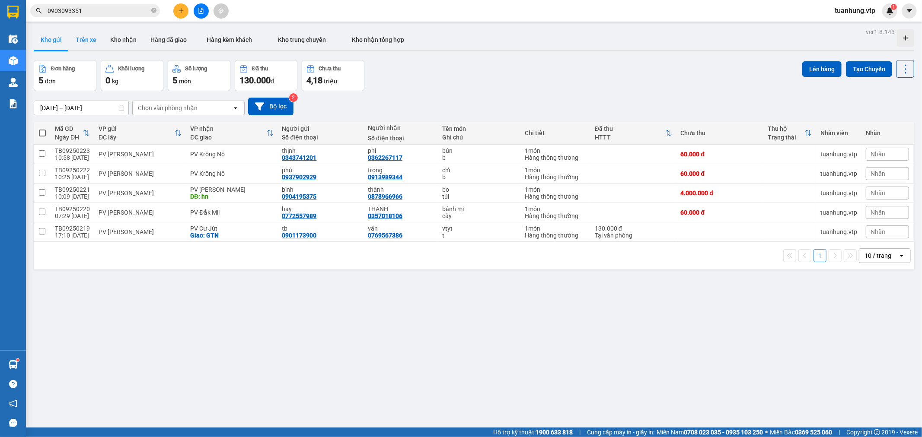
click at [95, 39] on button "Trên xe" at bounding box center [86, 39] width 35 height 21
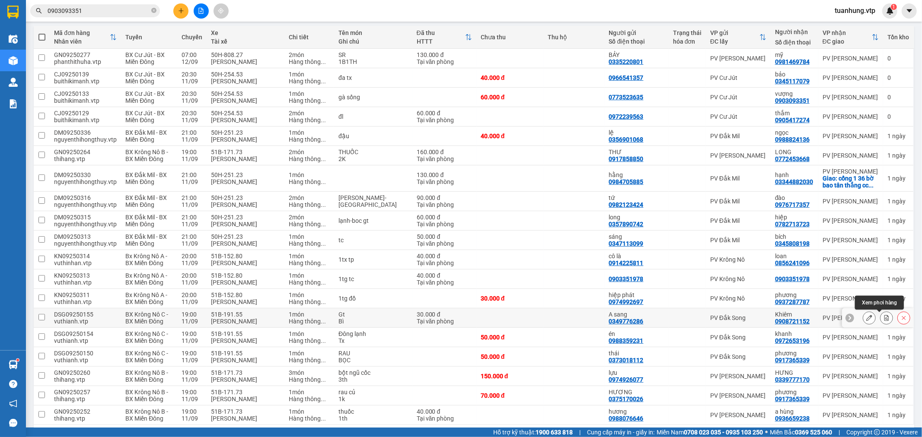
scroll to position [130, 0]
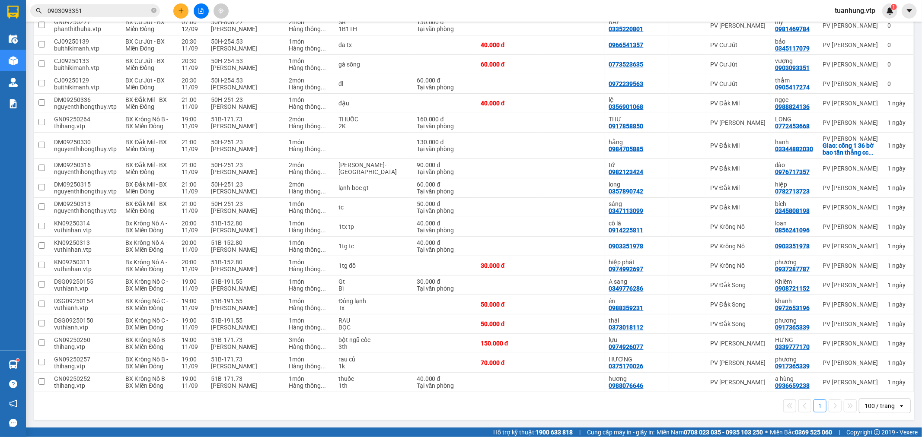
click at [744, 408] on div "1 100 / trang open" at bounding box center [473, 406] width 873 height 15
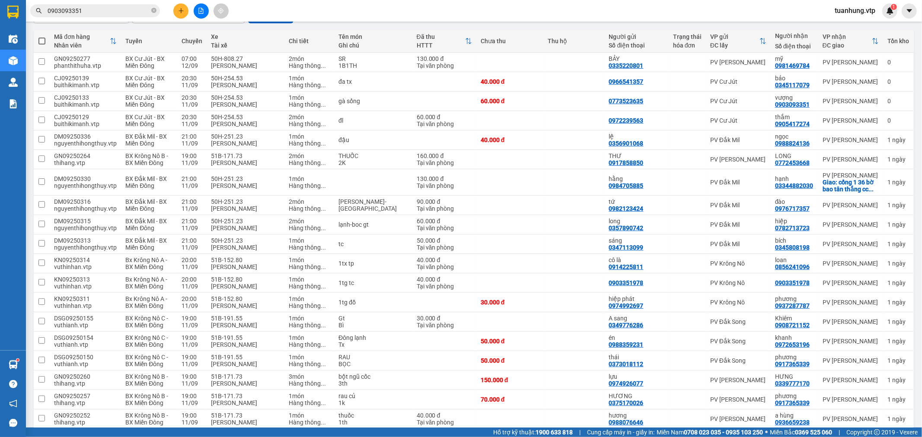
scroll to position [34, 0]
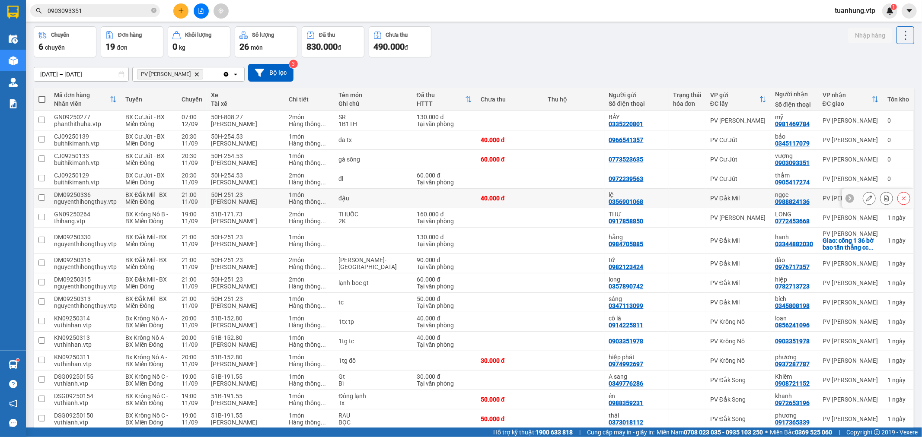
click at [818, 189] on td "PV [PERSON_NAME]" at bounding box center [850, 198] width 65 height 19
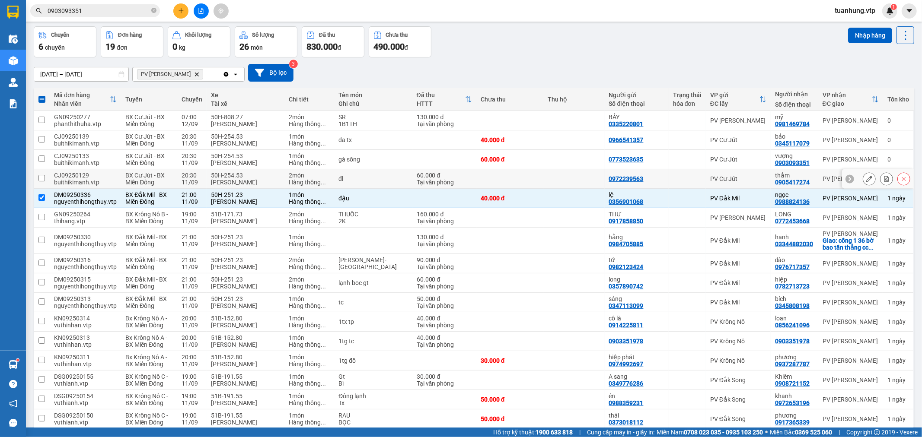
click at [617, 176] on div "0972239563" at bounding box center [626, 178] width 35 height 7
click at [97, 204] on div "nguyenthihongthuy.vtp" at bounding box center [85, 201] width 63 height 7
checkbox input "false"
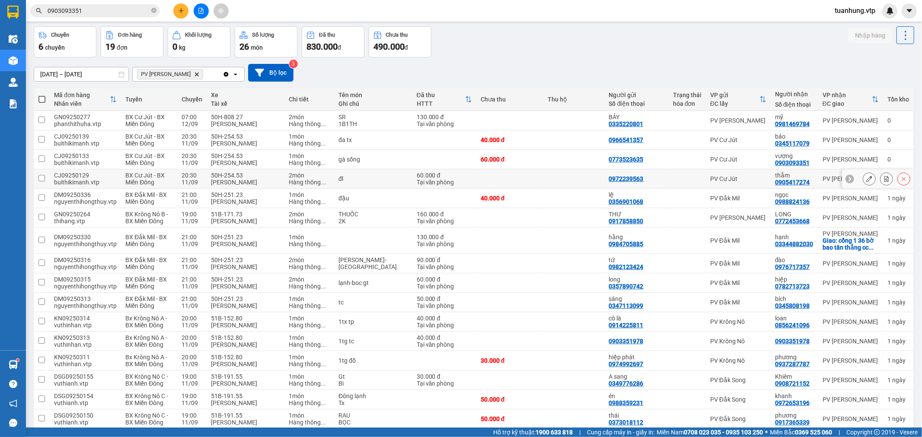
click at [111, 182] on div "buithikimanh.vtp" at bounding box center [85, 182] width 63 height 7
checkbox input "true"
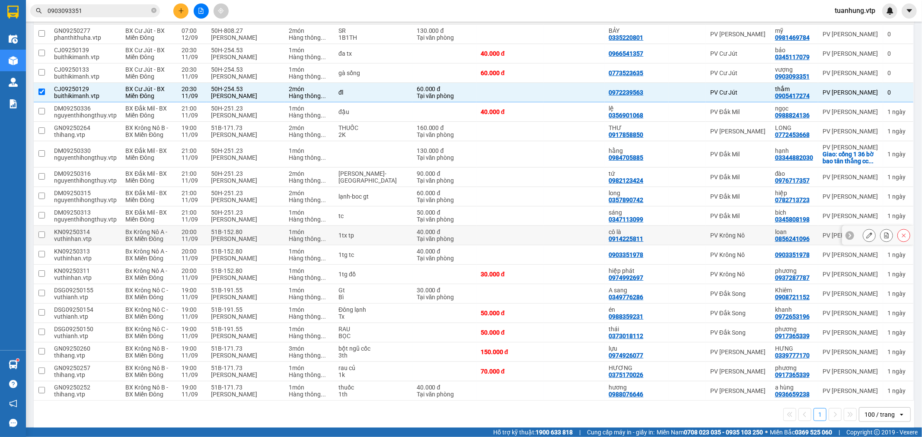
scroll to position [130, 0]
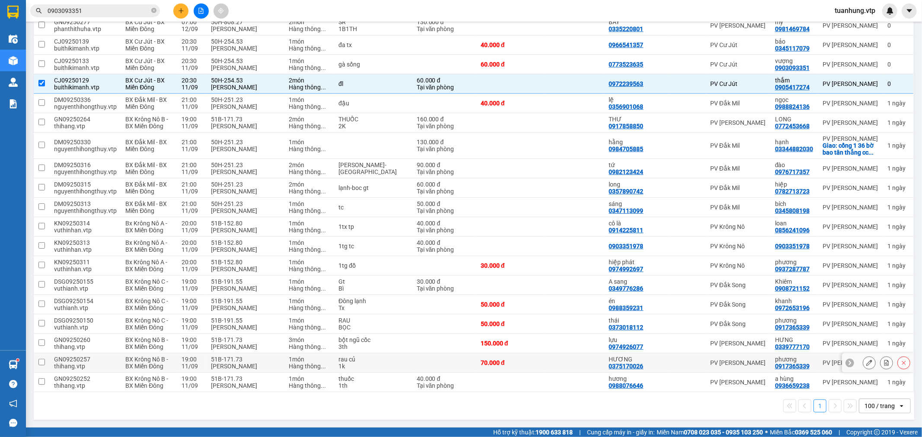
click at [640, 362] on div "[PERSON_NAME] 0375170026" at bounding box center [636, 363] width 55 height 14
checkbox input "true"
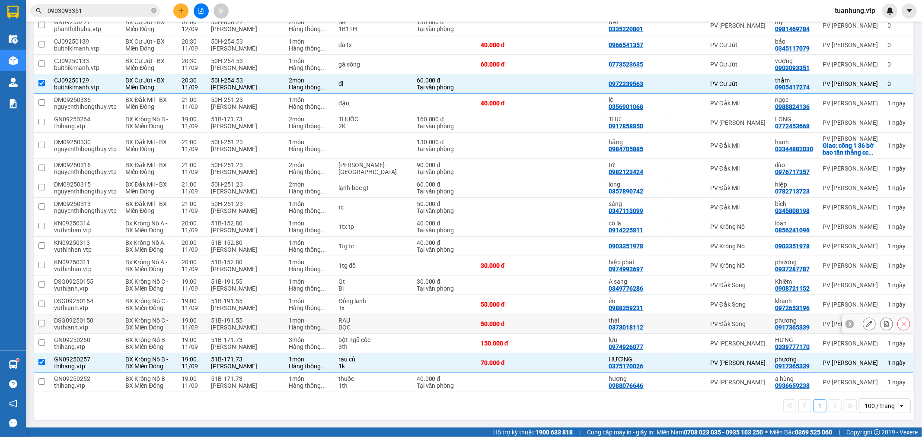
click at [793, 320] on div "phương" at bounding box center [794, 320] width 39 height 7
checkbox input "true"
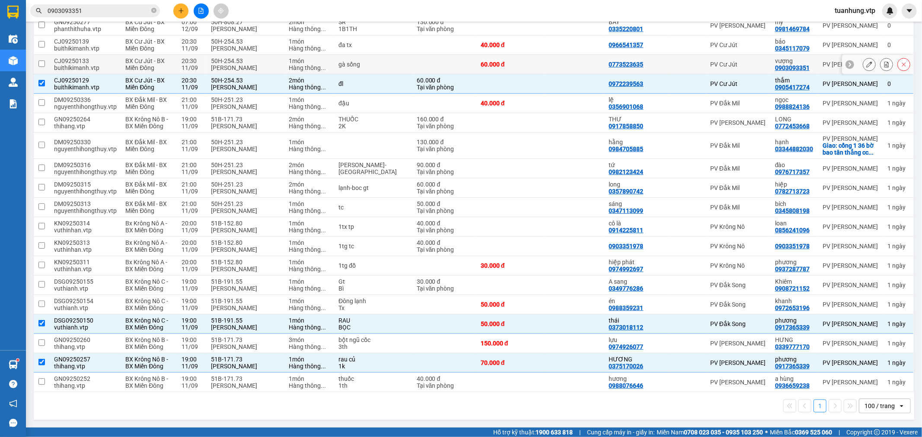
click at [779, 64] on div "0903093351" at bounding box center [792, 67] width 35 height 7
click at [426, 86] on div "Tại văn phòng" at bounding box center [444, 87] width 55 height 7
checkbox input "false"
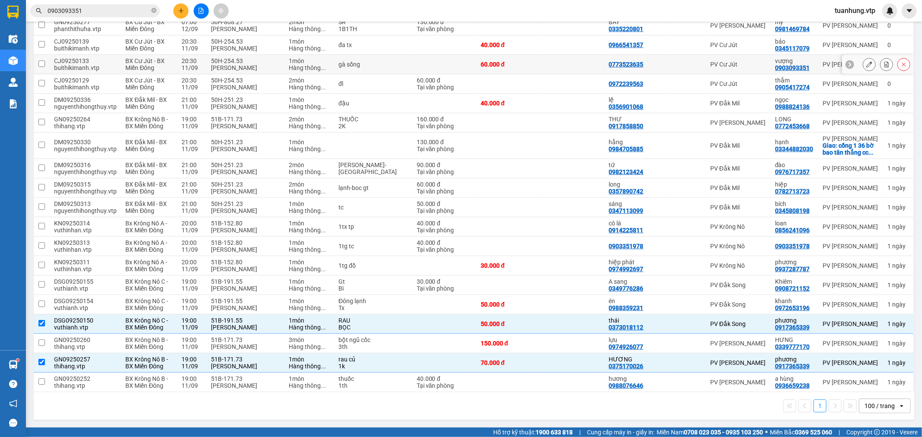
click at [734, 65] on div "PV Cư Jút" at bounding box center [738, 64] width 56 height 7
checkbox input "true"
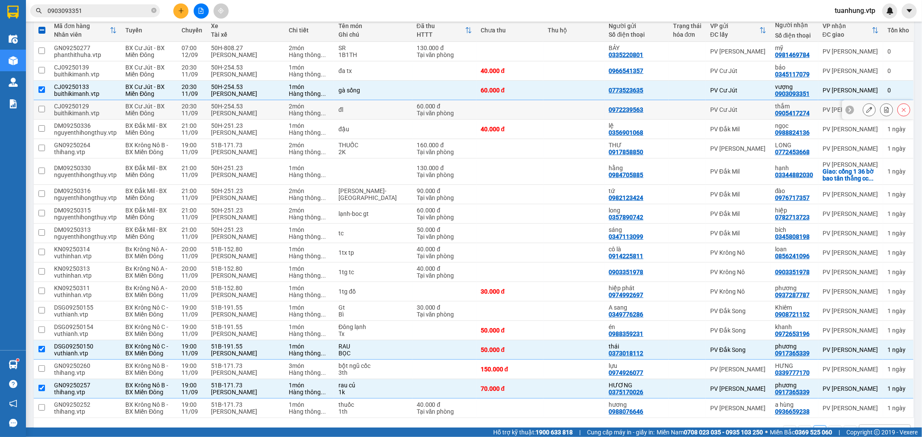
scroll to position [82, 0]
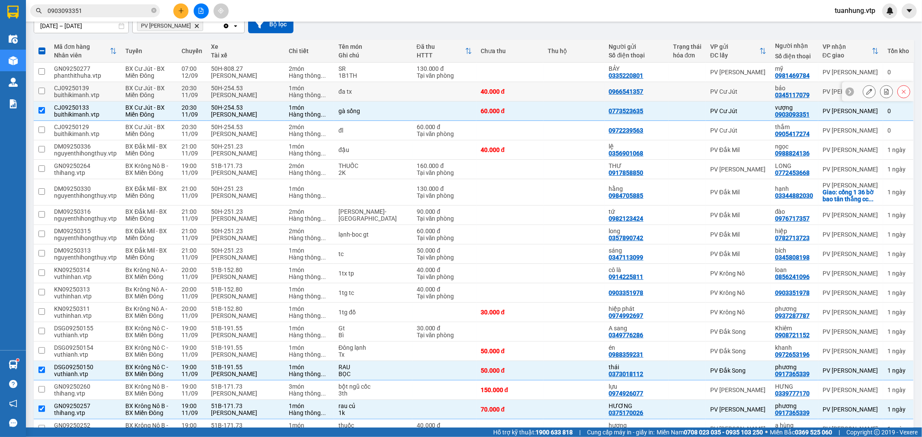
click at [685, 92] on div at bounding box center [687, 91] width 29 height 7
checkbox input "true"
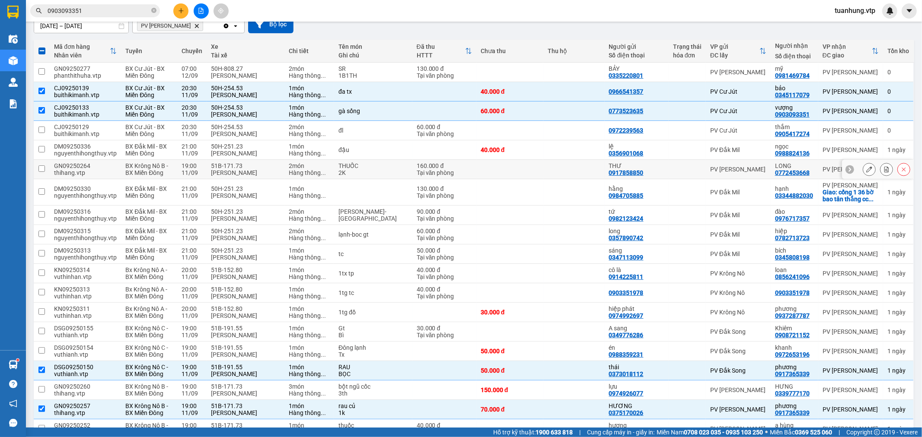
click at [690, 176] on td at bounding box center [687, 169] width 37 height 19
checkbox input "true"
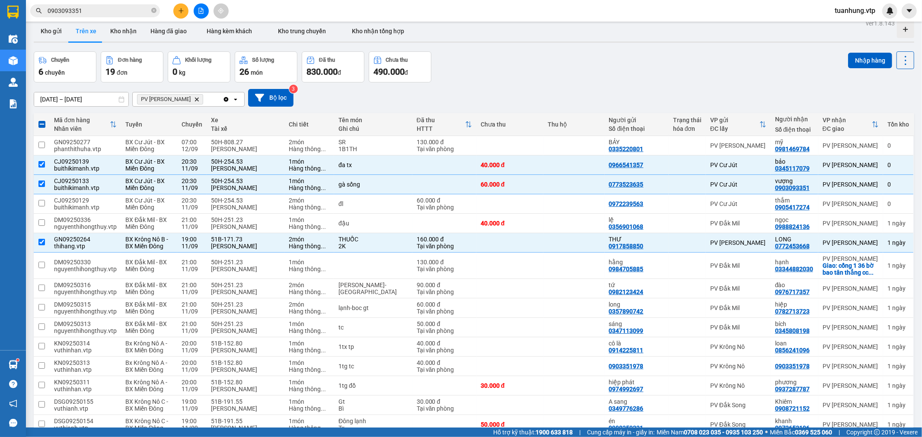
scroll to position [0, 0]
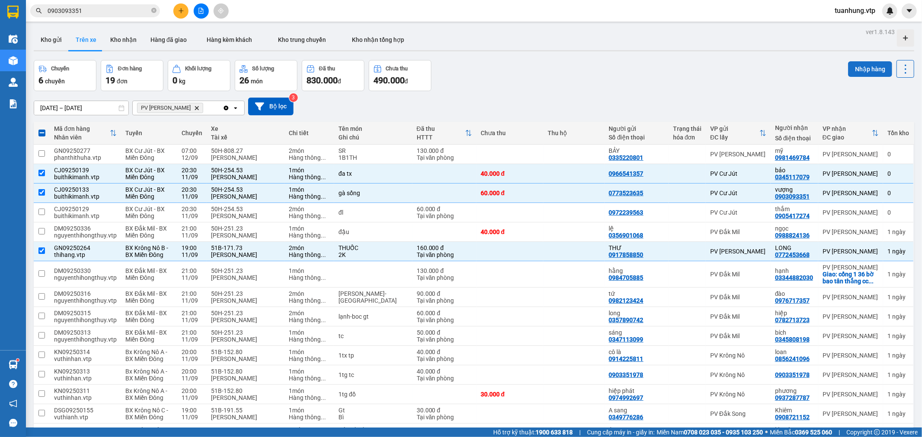
click at [849, 67] on button "Nhập hàng" at bounding box center [870, 69] width 44 height 16
checkbox input "false"
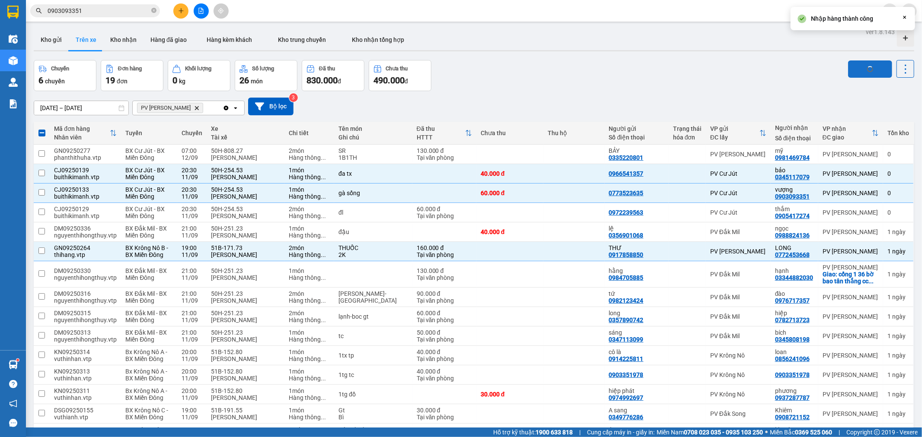
checkbox input "false"
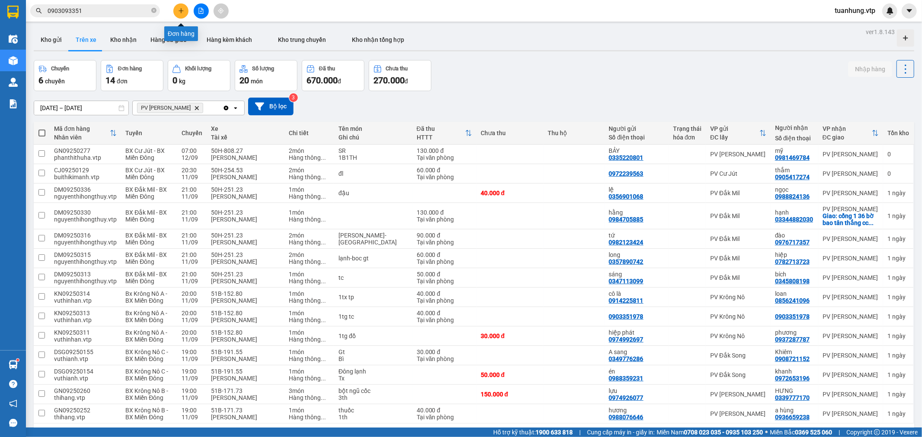
click at [181, 11] on icon "plus" at bounding box center [180, 10] width 5 height 0
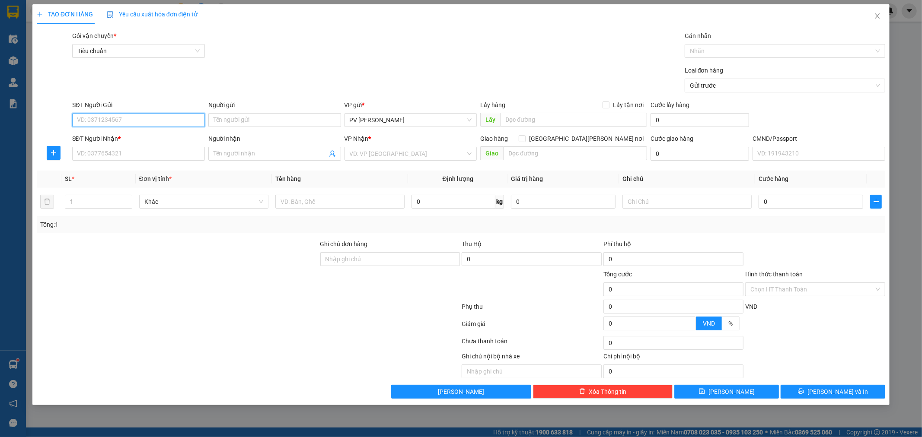
click at [140, 122] on input "SĐT Người Gửi" at bounding box center [138, 120] width 133 height 14
click at [120, 137] on div "0903131500 - kim" at bounding box center [138, 138] width 122 height 10
type input "0903131500"
type input "[PERSON_NAME]"
type input "0977548402"
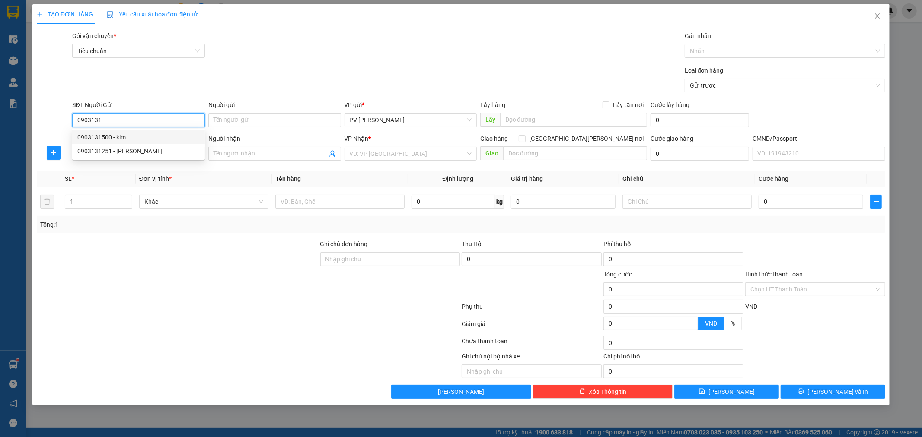
type input "tâm"
type input "Đăk h rấp(đi tài sáng) GL XE KNMD 267/ 11-09"
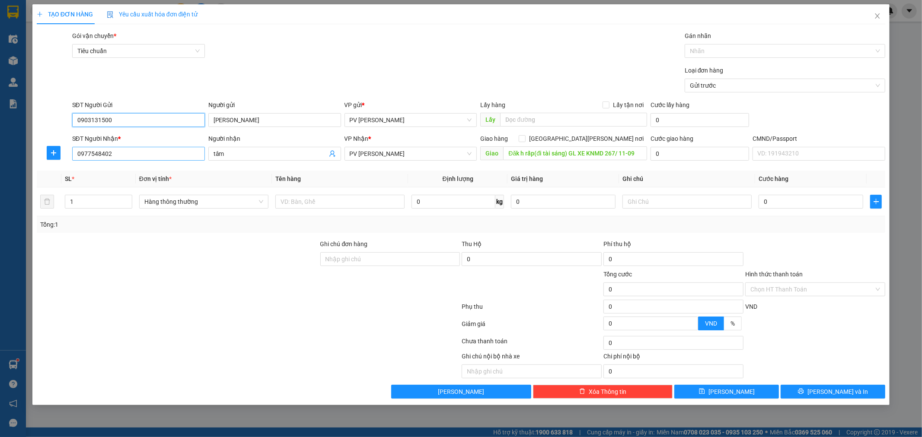
type input "0903131500"
drag, startPoint x: 121, startPoint y: 153, endPoint x: 51, endPoint y: 176, distance: 73.9
click at [51, 176] on div "Transit Pickup Surcharge Ids Transit Deliver Surcharge Ids Transit Deliver Surc…" at bounding box center [461, 215] width 849 height 368
type input "0375500867"
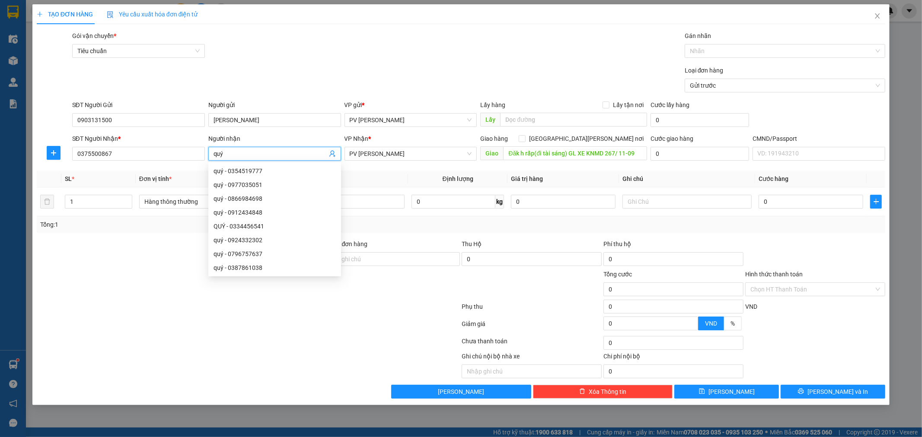
type input "quý"
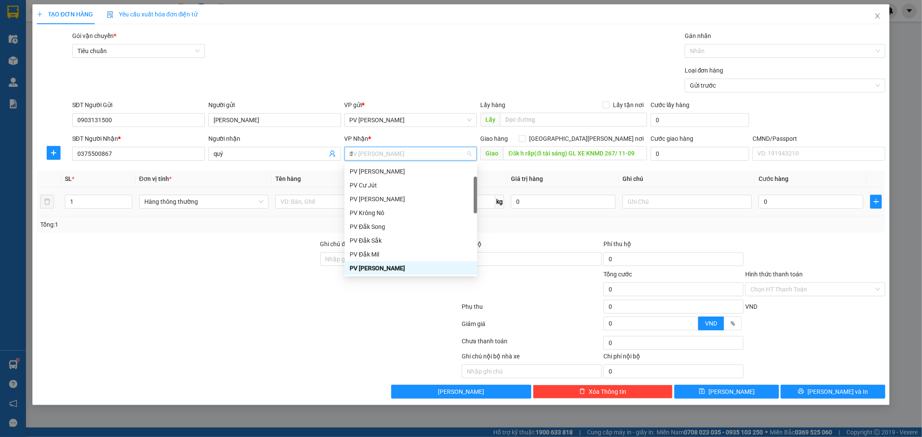
scroll to position [35, 0]
type input "ds"
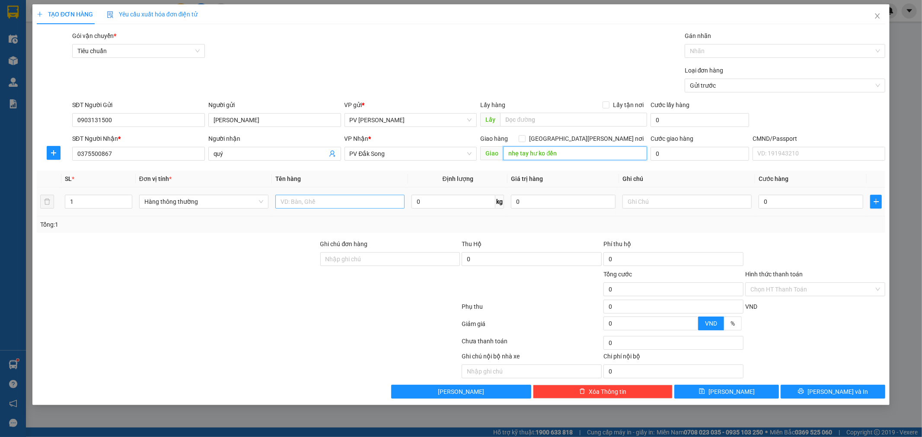
type input "nhẹ tay hư ko đền"
click at [355, 205] on input "text" at bounding box center [339, 202] width 129 height 14
click at [291, 204] on input "nhự xe" at bounding box center [339, 202] width 129 height 14
type input "nhựa xe"
type input "c"
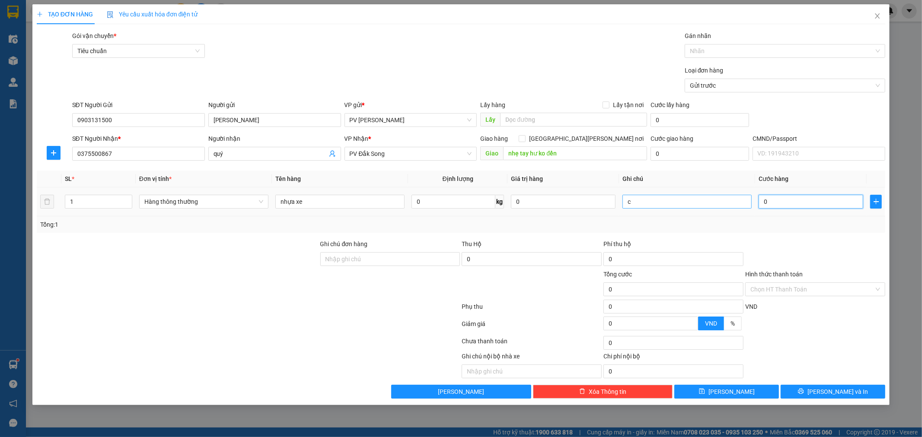
type input "5"
type input "50"
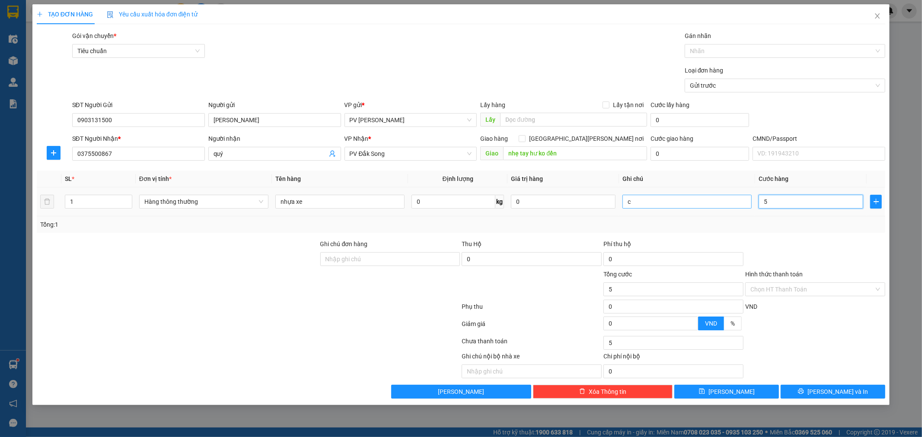
type input "50"
type input "500"
type input "5.000"
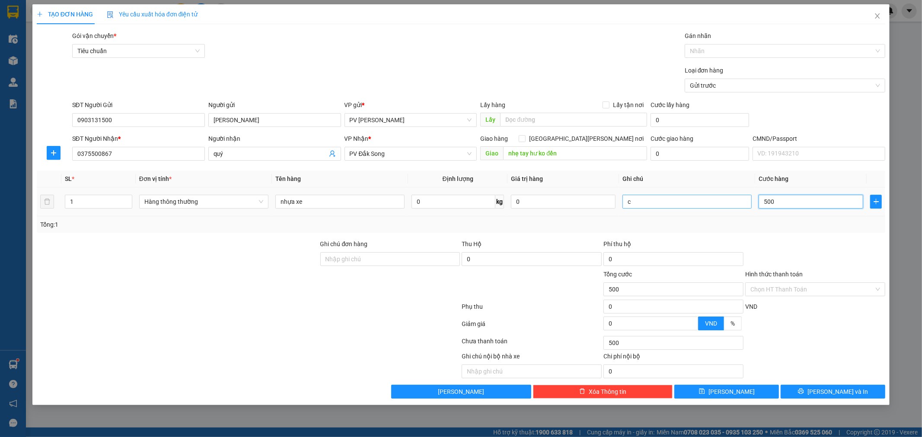
type input "5.000"
type input "50.000"
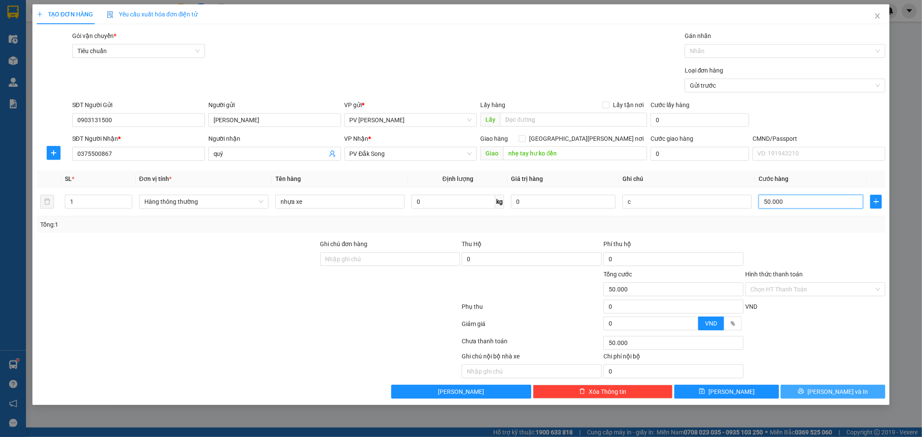
type input "50.000"
click at [830, 395] on span "[PERSON_NAME] và In" at bounding box center [837, 392] width 60 height 10
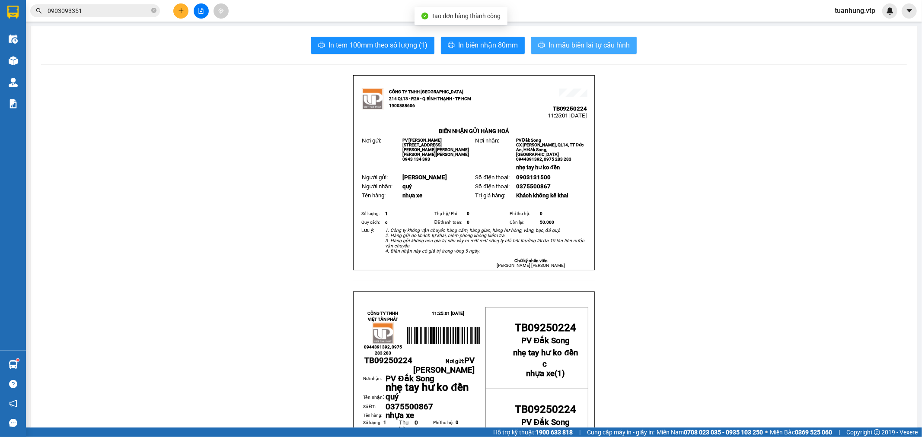
click at [575, 42] on span "In mẫu biên lai tự cấu hình" at bounding box center [588, 45] width 81 height 11
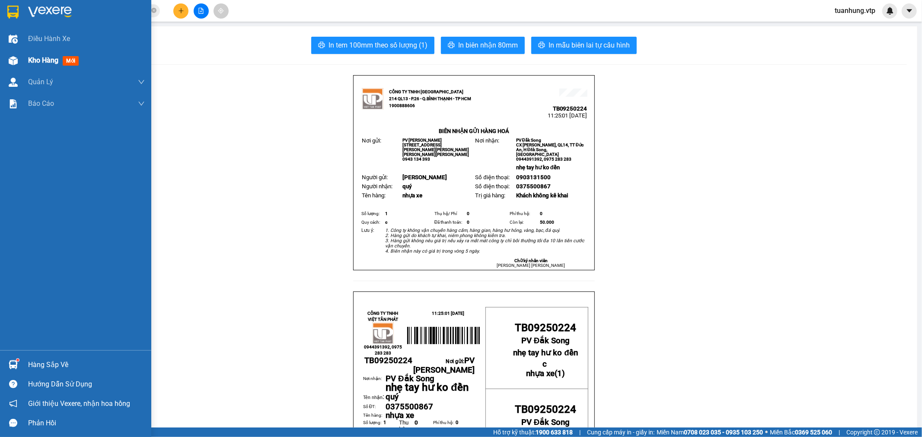
click at [34, 63] on span "Kho hàng" at bounding box center [43, 60] width 30 height 8
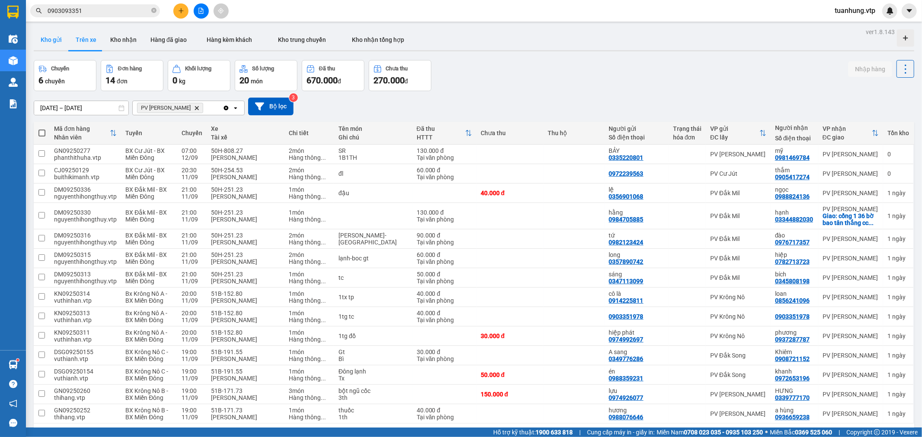
click at [49, 41] on button "Kho gửi" at bounding box center [51, 39] width 35 height 21
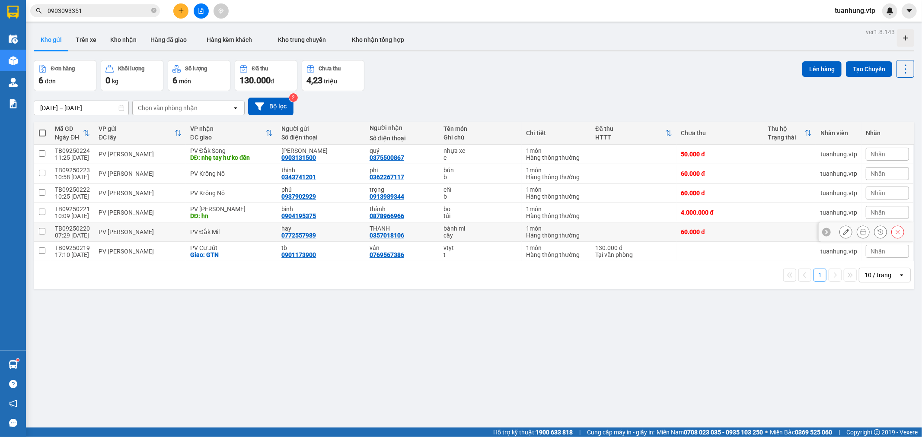
click at [42, 231] on input "checkbox" at bounding box center [42, 231] width 6 height 6
checkbox input "true"
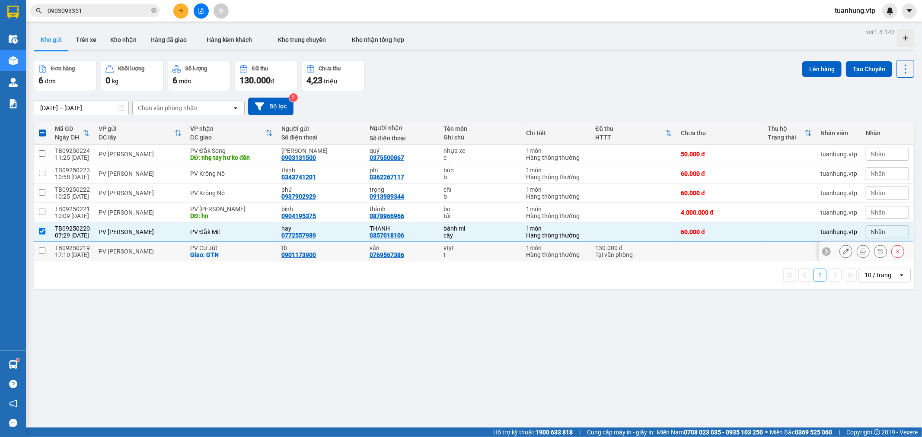
click at [42, 248] on input "checkbox" at bounding box center [42, 251] width 6 height 6
checkbox input "true"
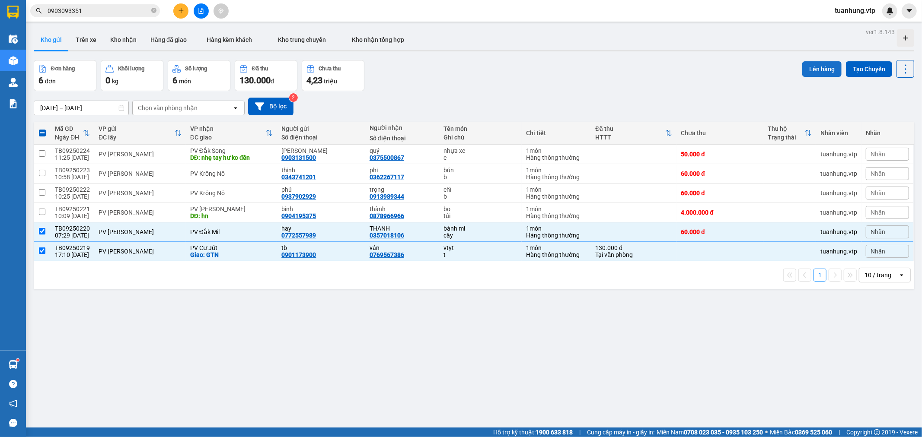
click at [820, 70] on button "Lên hàng" at bounding box center [821, 69] width 39 height 16
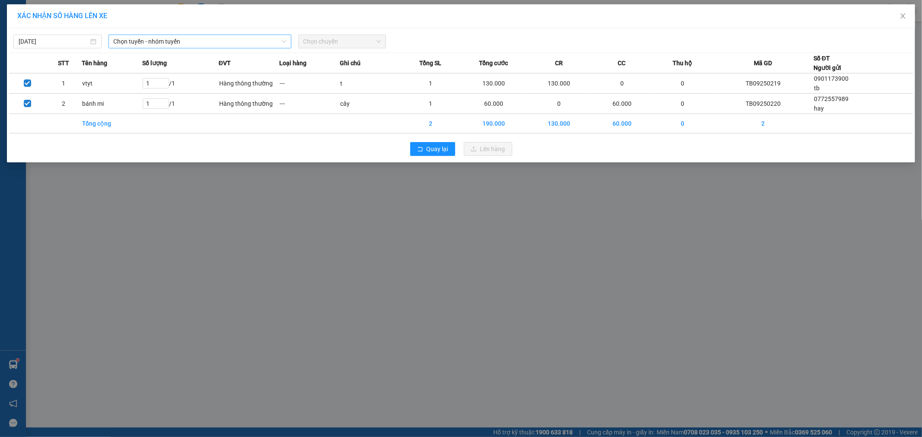
click at [143, 40] on span "Chọn tuyến - nhóm tuyến" at bounding box center [200, 41] width 172 height 13
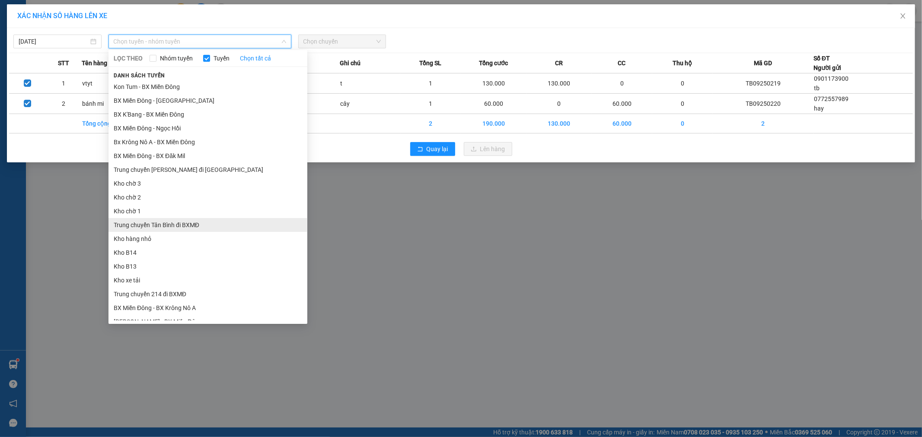
click at [183, 226] on li "Trung chuyển Tân Bình đi BXMĐ" at bounding box center [207, 225] width 199 height 14
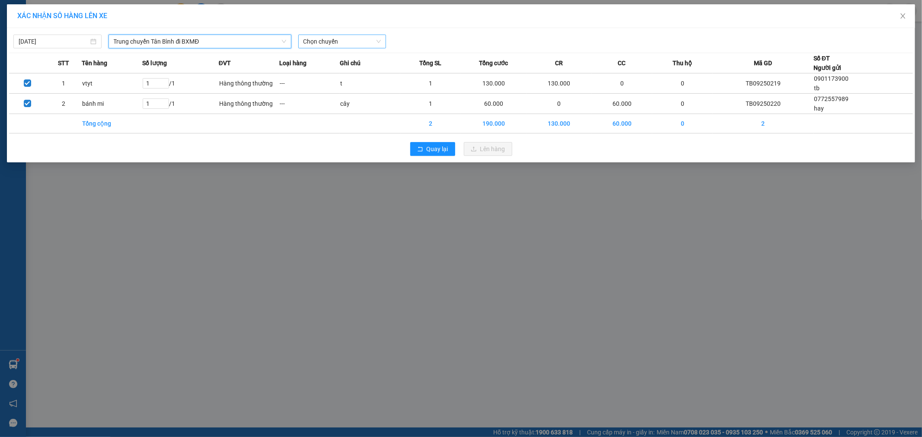
click at [379, 44] on span "Chọn chuyến" at bounding box center [342, 41] width 78 height 13
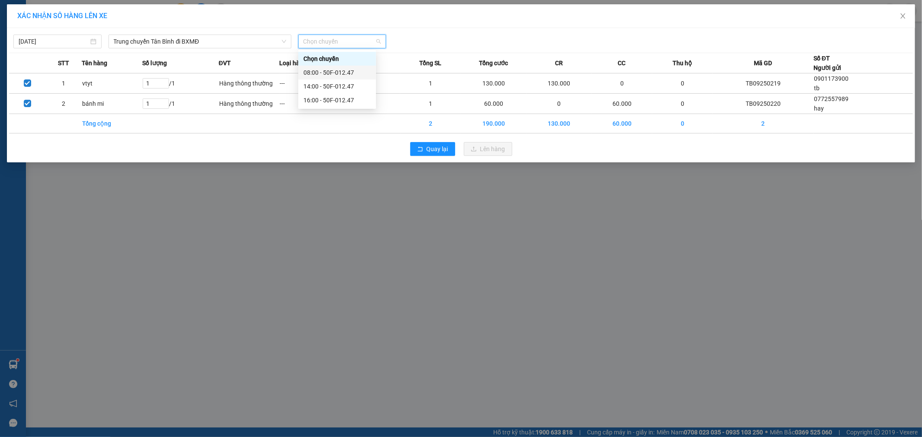
click at [349, 73] on div "08:00 - 50F-012.47" at bounding box center [336, 73] width 67 height 10
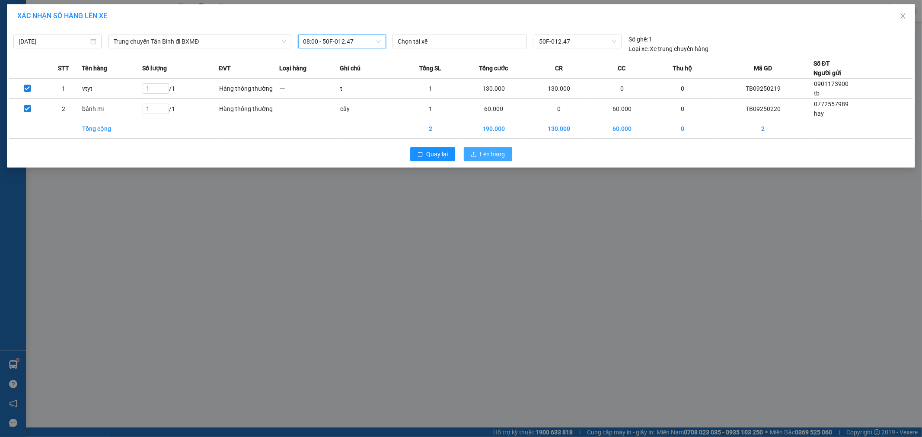
click at [478, 156] on button "Lên hàng" at bounding box center [488, 154] width 48 height 14
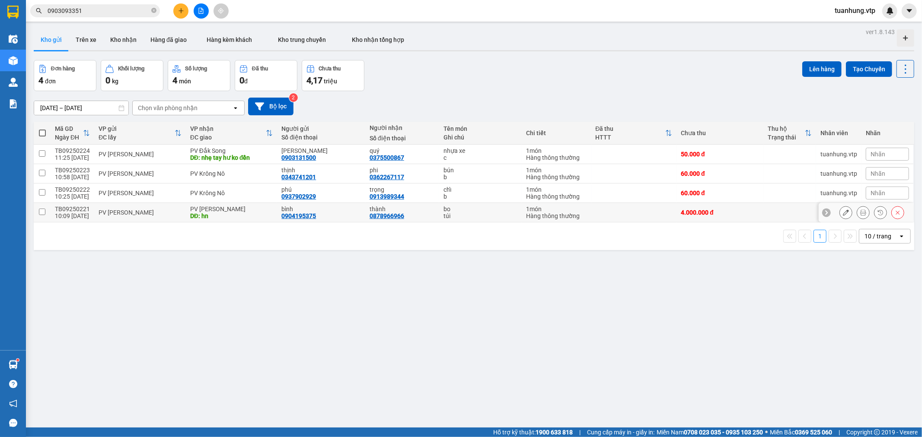
click at [843, 213] on icon at bounding box center [846, 213] width 6 height 6
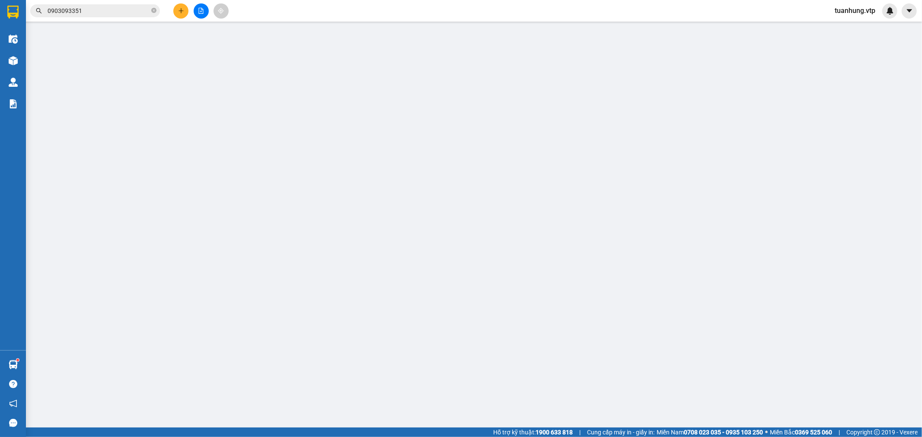
type input "0904195375"
type input "bình"
type input "0878966966"
type input "thành"
type input "hn"
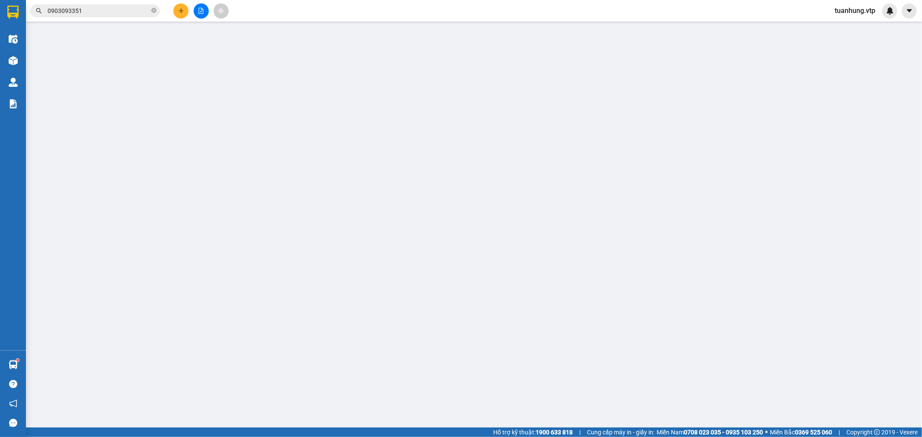
type input "4.000.000"
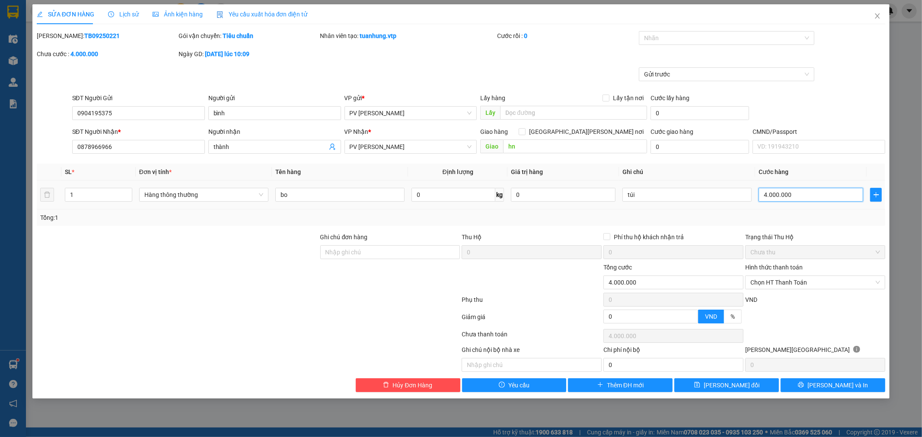
click at [770, 197] on input "4.000.000" at bounding box center [810, 195] width 105 height 14
type input "4"
type input "40"
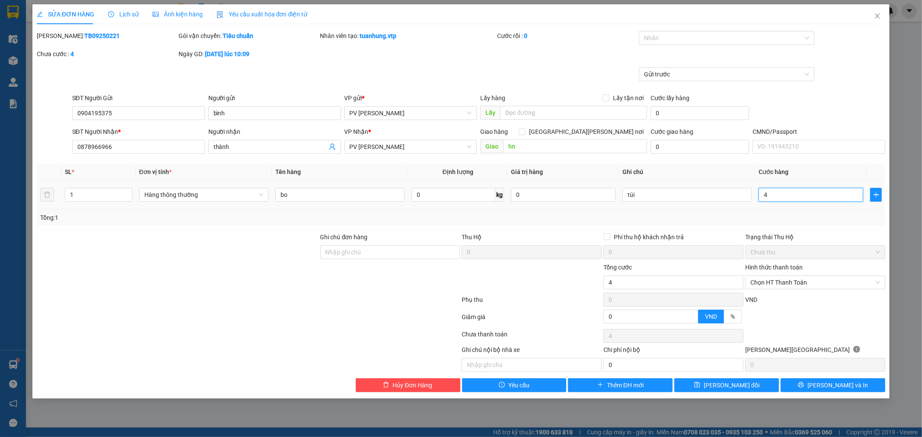
type input "40"
type input "400"
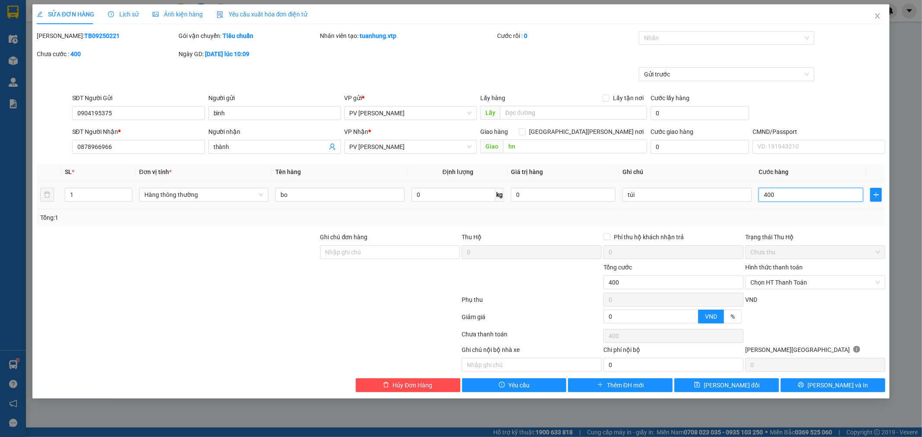
type input "4.000"
type input "40.000"
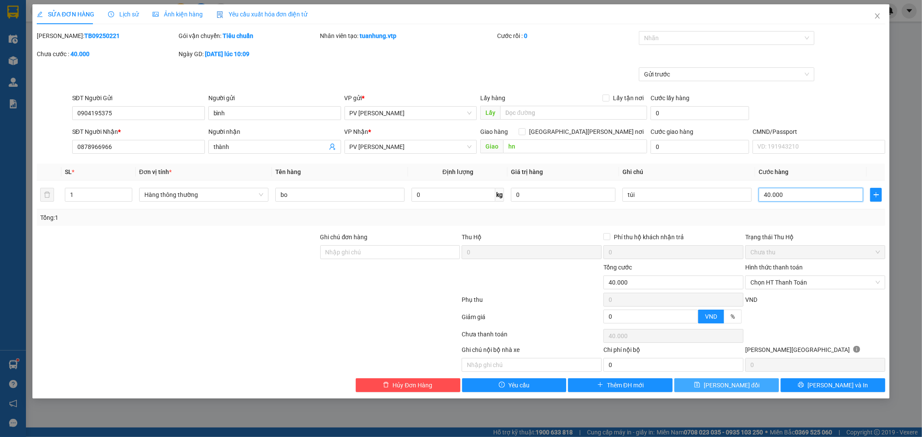
type input "40.000"
click at [730, 382] on span "[PERSON_NAME] đổi" at bounding box center [732, 386] width 56 height 10
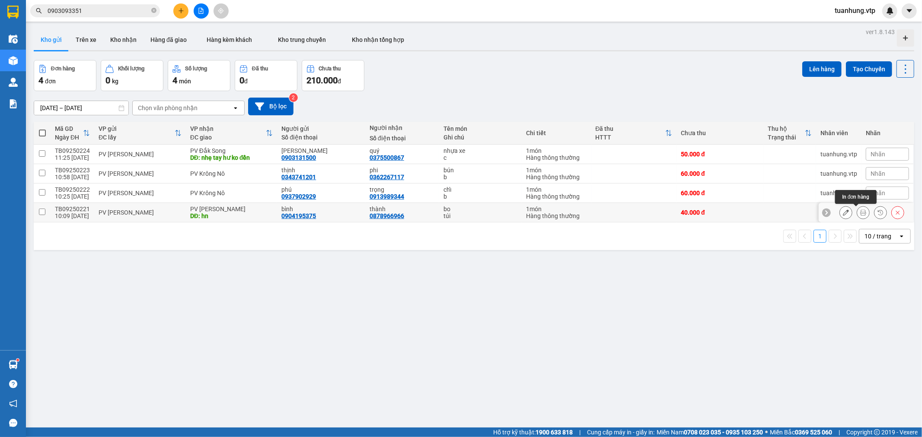
click at [860, 212] on icon at bounding box center [863, 213] width 6 height 6
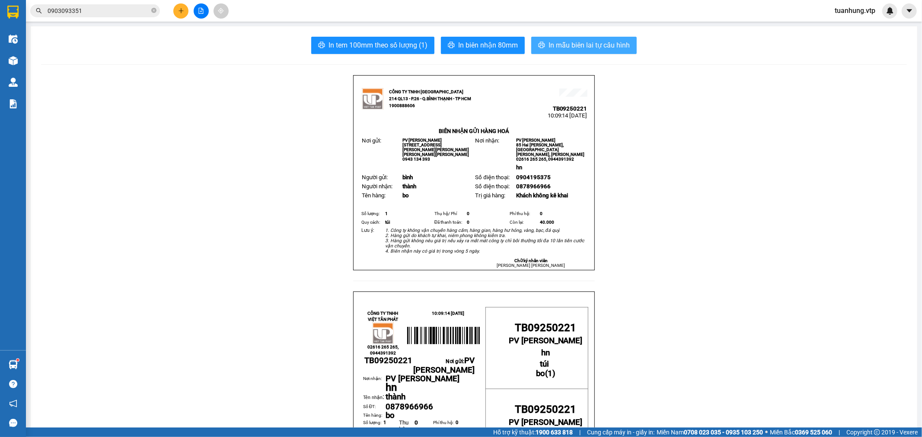
click at [578, 46] on span "In mẫu biên lai tự cấu hình" at bounding box center [588, 45] width 81 height 11
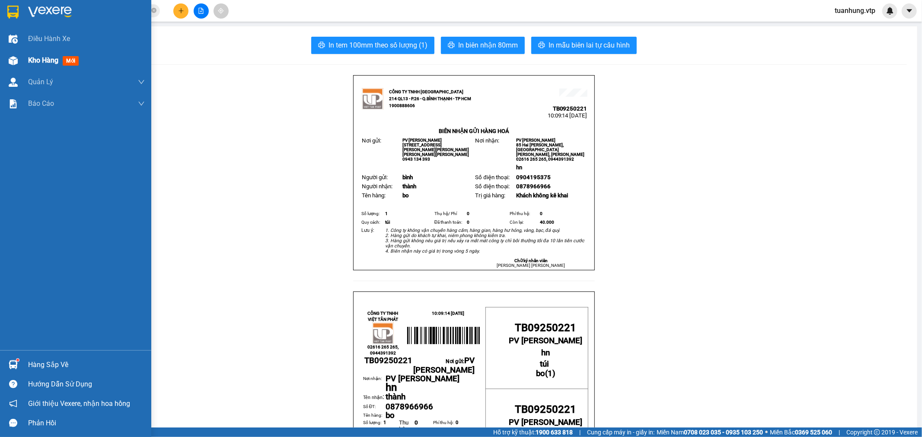
click at [50, 62] on span "Kho hàng" at bounding box center [43, 60] width 30 height 8
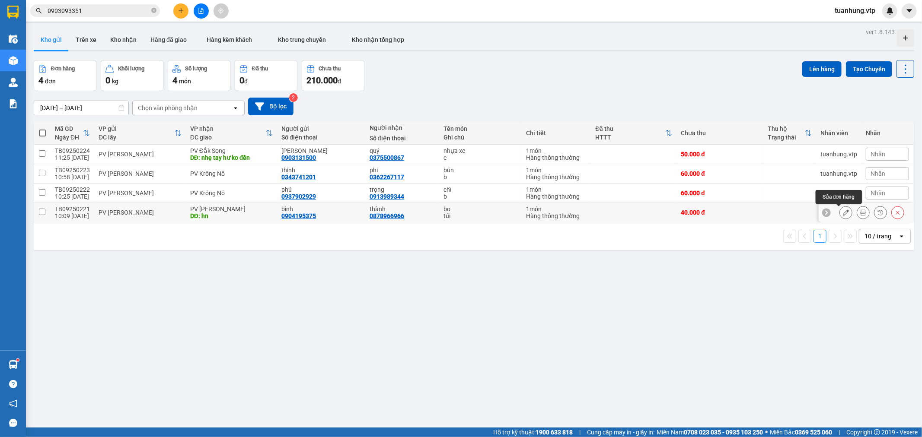
click at [841, 212] on button at bounding box center [846, 212] width 12 height 15
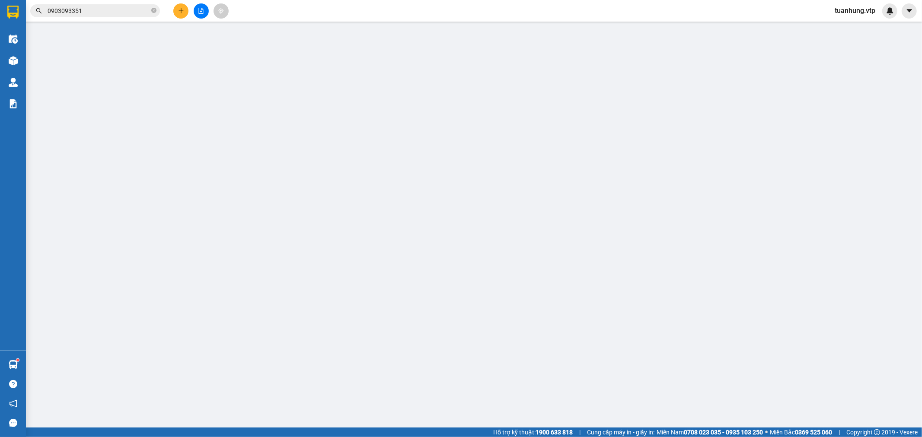
type input "0904195375"
type input "bình"
type input "0878966966"
type input "thành"
type input "hn"
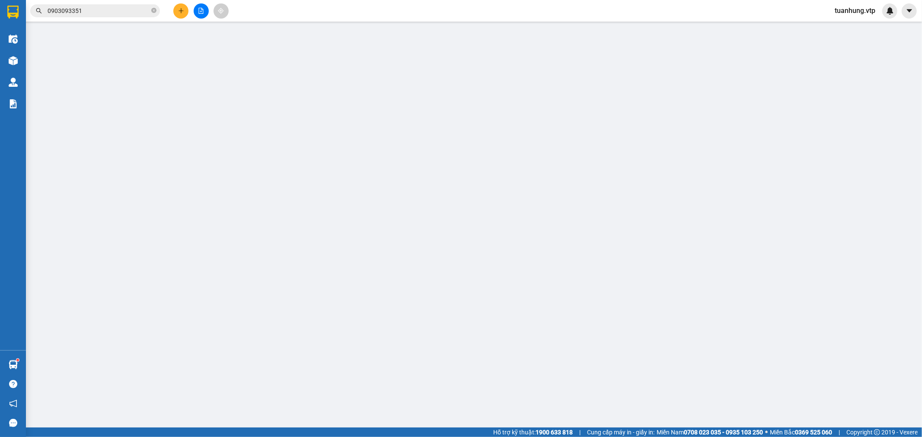
type input "40.000"
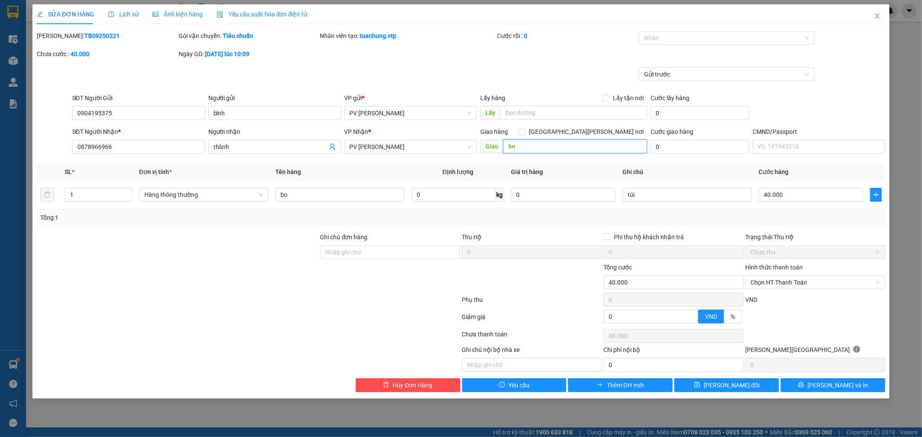
click at [522, 144] on input "hn" at bounding box center [575, 147] width 144 height 14
click at [556, 158] on div "Total Paid Fee 0 Total UnPaid Fee 40.000 Cash Collection Total Fee Mã ĐH: TB092…" at bounding box center [461, 211] width 849 height 361
click at [882, 14] on span "Close" at bounding box center [877, 16] width 24 height 24
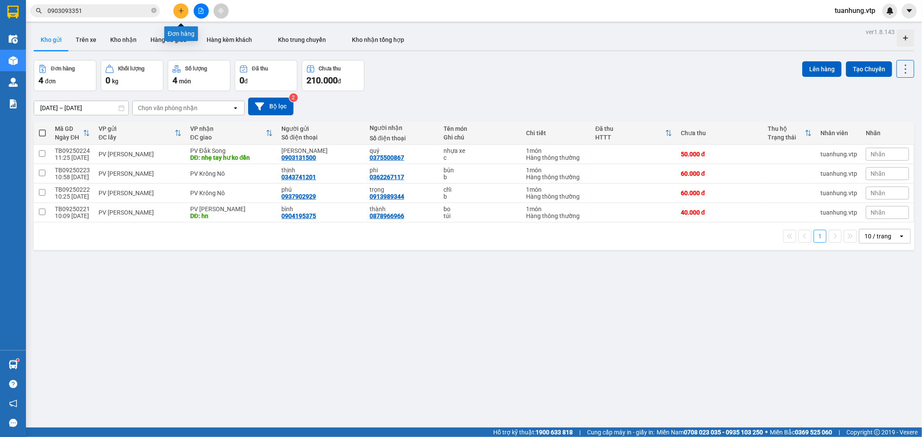
click at [183, 10] on icon "plus" at bounding box center [181, 11] width 6 height 6
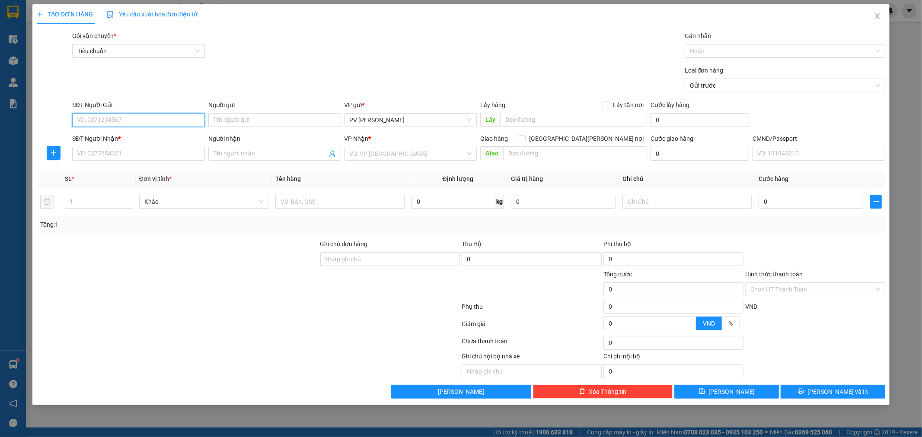
click at [143, 124] on input "SĐT Người Gửi" at bounding box center [138, 120] width 133 height 14
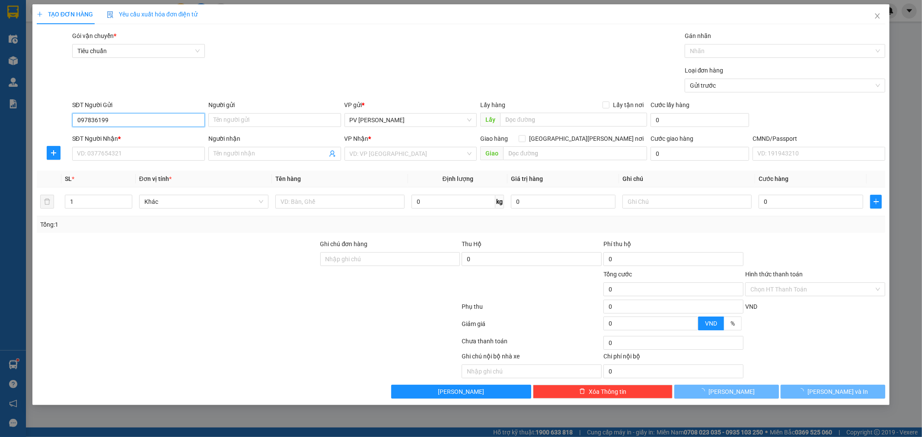
type input "0978361998"
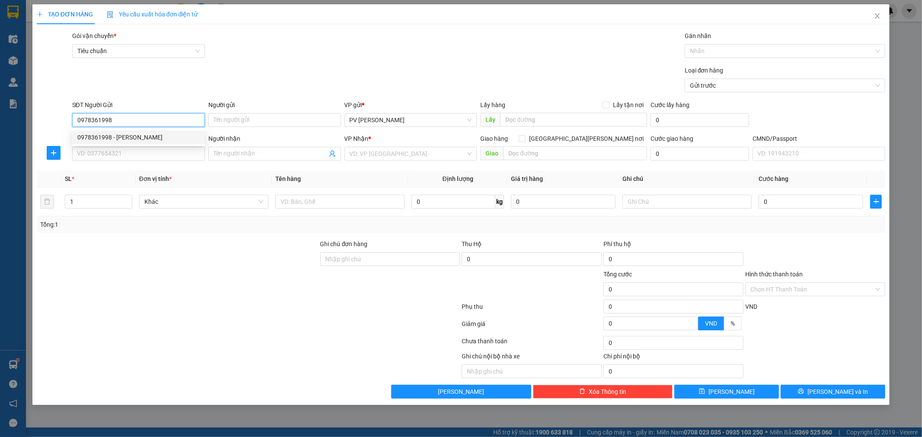
click at [132, 136] on div "0978361998 - [PERSON_NAME]" at bounding box center [138, 138] width 122 height 10
type input "huyền"
type input "0981449446"
type input "kỳ"
type input "0978361998"
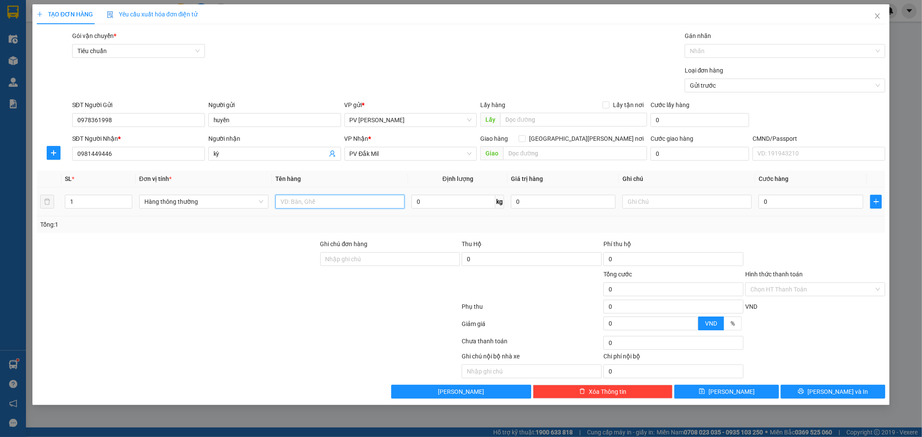
click at [352, 202] on input "text" at bounding box center [339, 202] width 129 height 14
type input "q áo"
type input "c"
type input "4"
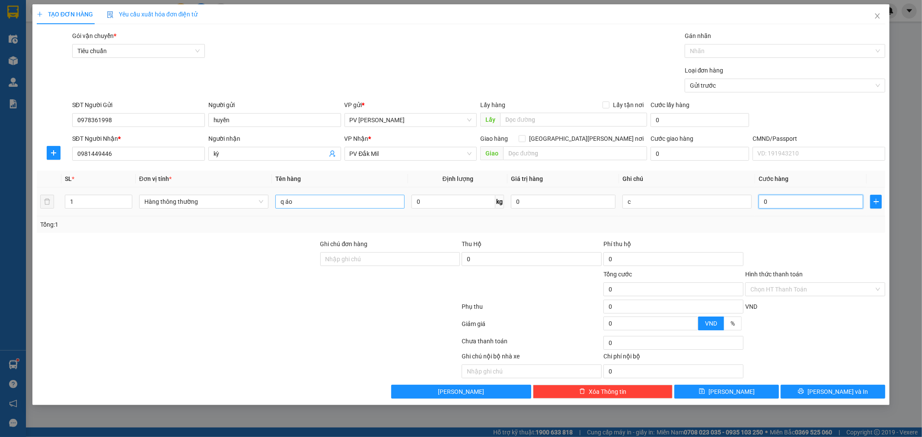
type input "4"
type input "40"
type input "400"
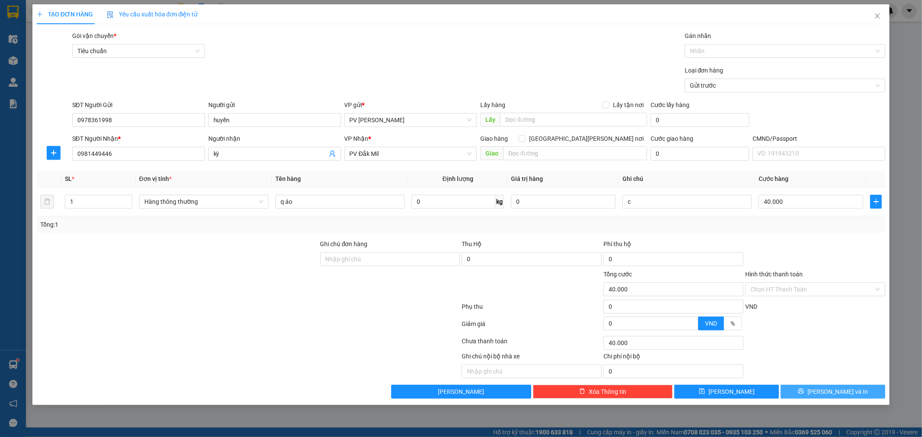
click at [844, 386] on button "[PERSON_NAME] và In" at bounding box center [832, 392] width 105 height 14
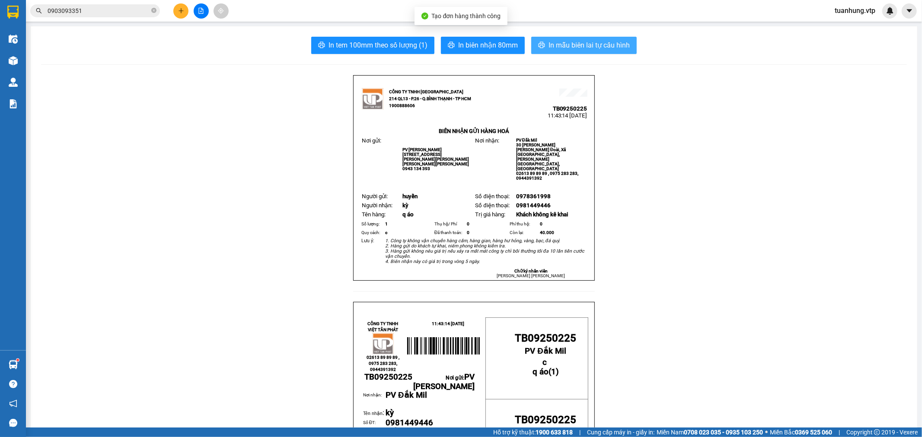
click at [597, 46] on span "In mẫu biên lai tự cấu hình" at bounding box center [588, 45] width 81 height 11
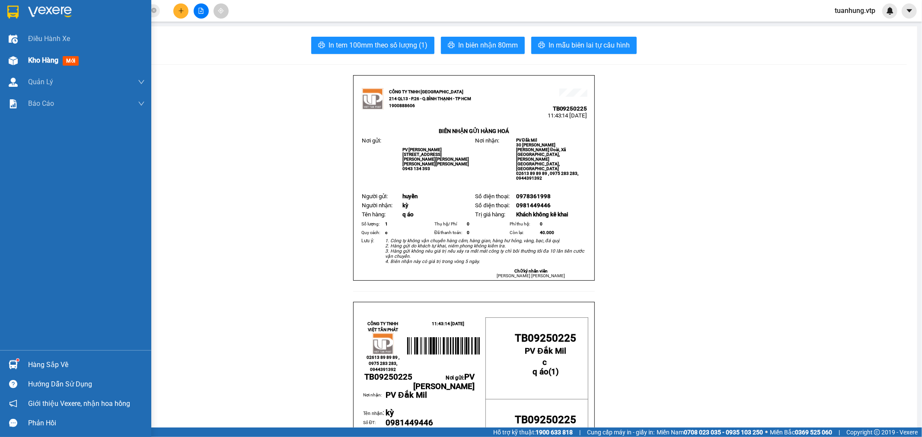
click at [23, 58] on div "Kho hàng mới" at bounding box center [75, 61] width 151 height 22
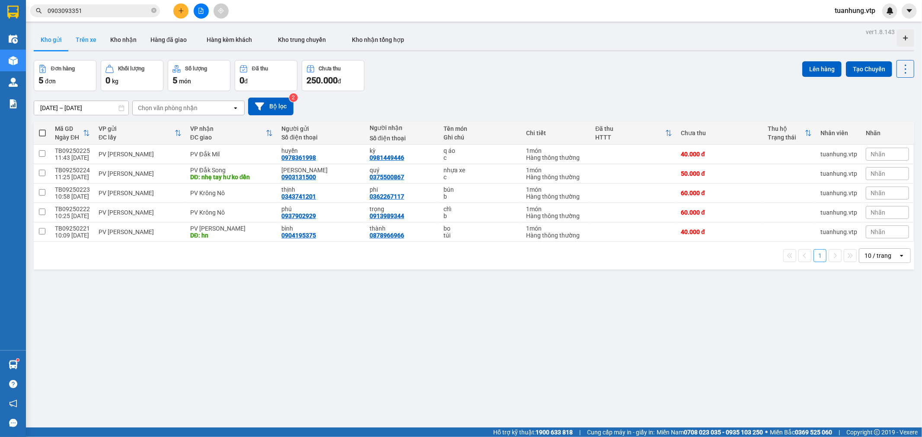
click at [79, 41] on button "Trên xe" at bounding box center [86, 39] width 35 height 21
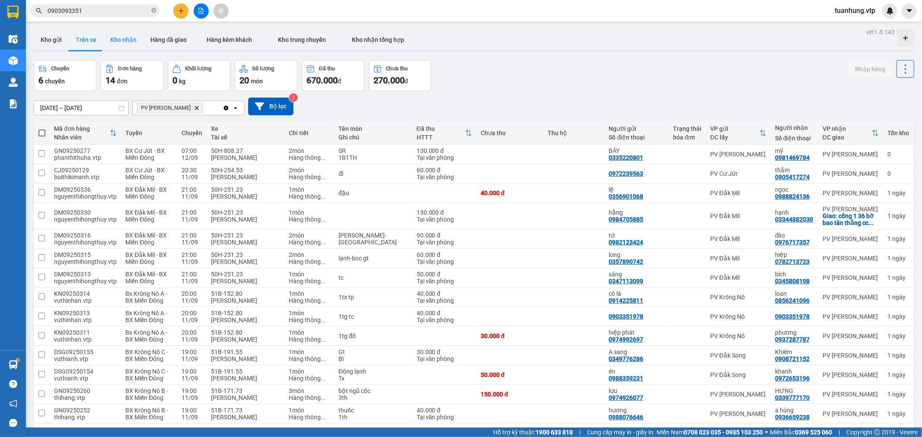
click at [117, 39] on button "Kho nhận" at bounding box center [123, 39] width 40 height 21
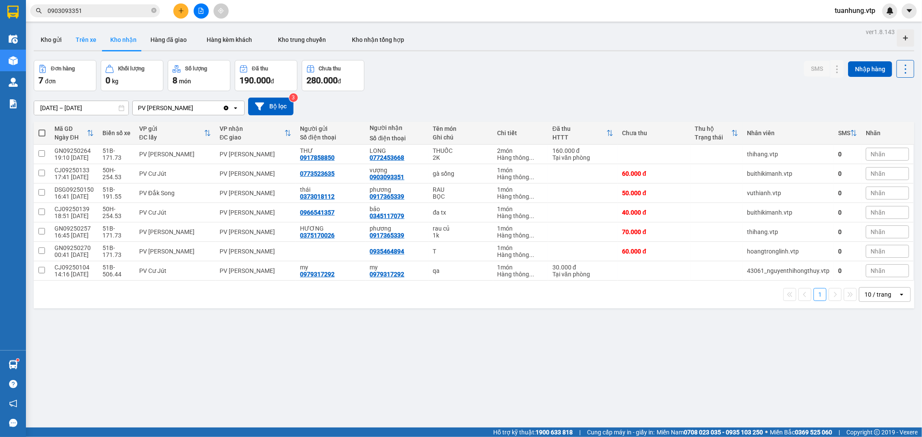
click at [84, 39] on button "Trên xe" at bounding box center [86, 39] width 35 height 21
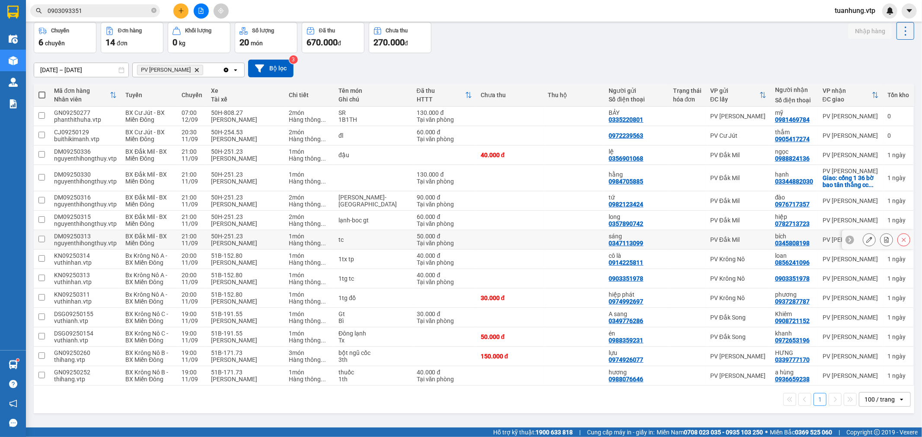
scroll to position [40, 0]
